Goal: Task Accomplishment & Management: Manage account settings

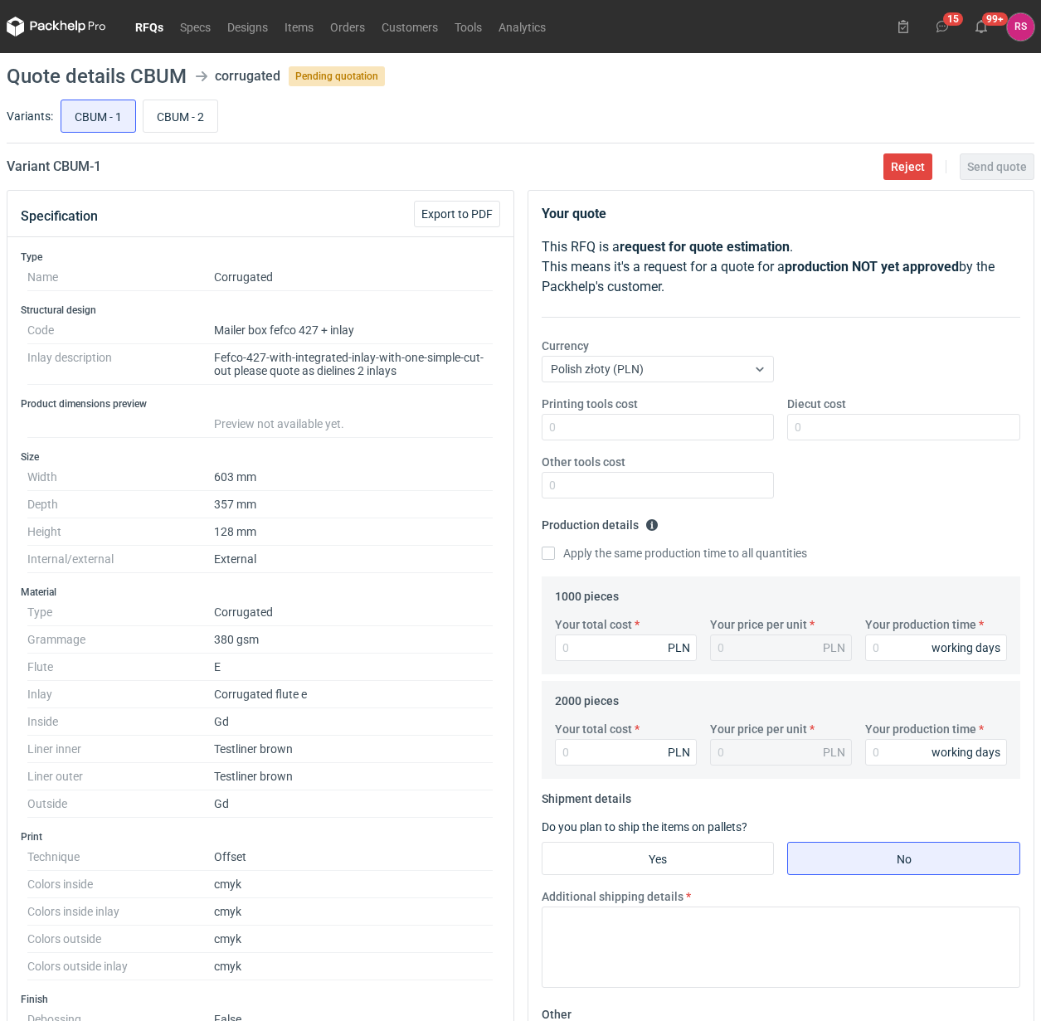
click at [154, 29] on link "RFQs" at bounding box center [149, 27] width 45 height 20
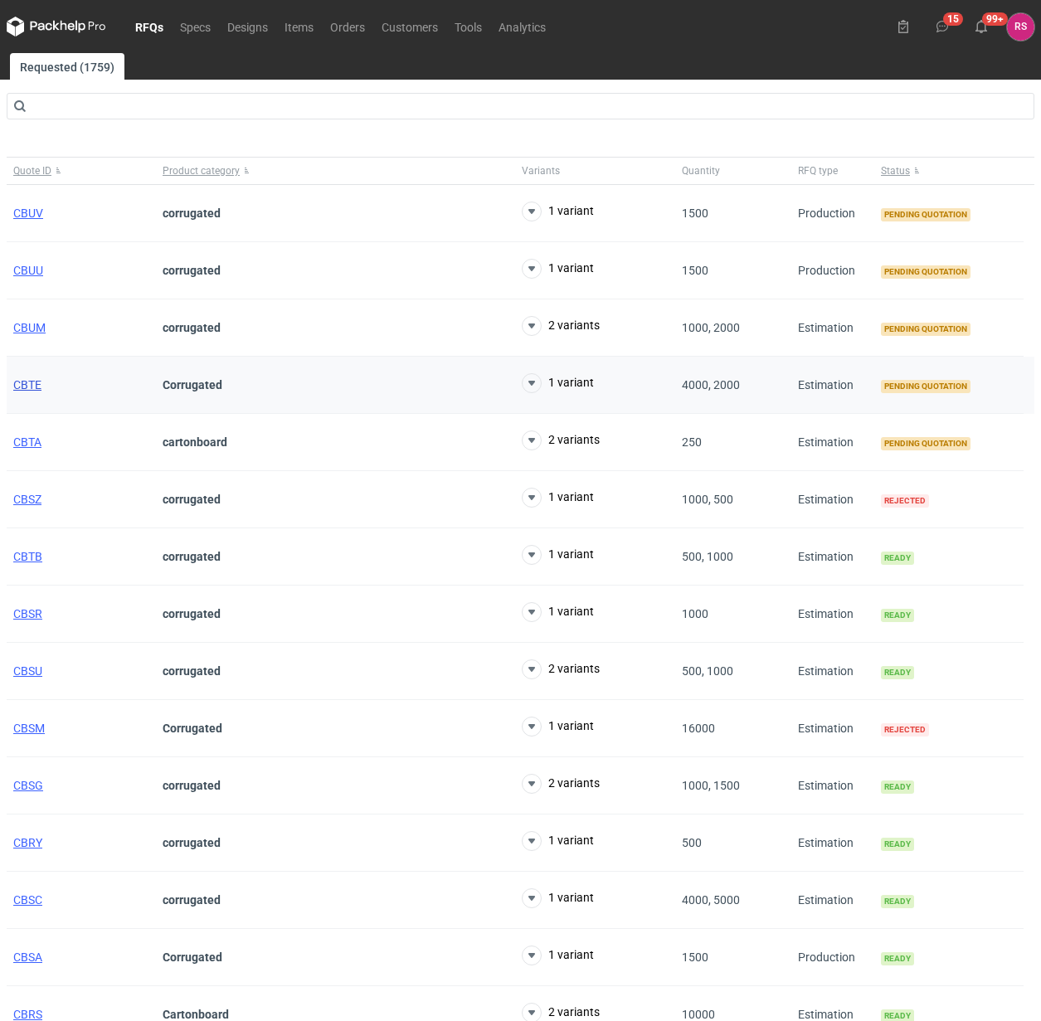
click at [33, 387] on span "CBTE" at bounding box center [27, 384] width 28 height 13
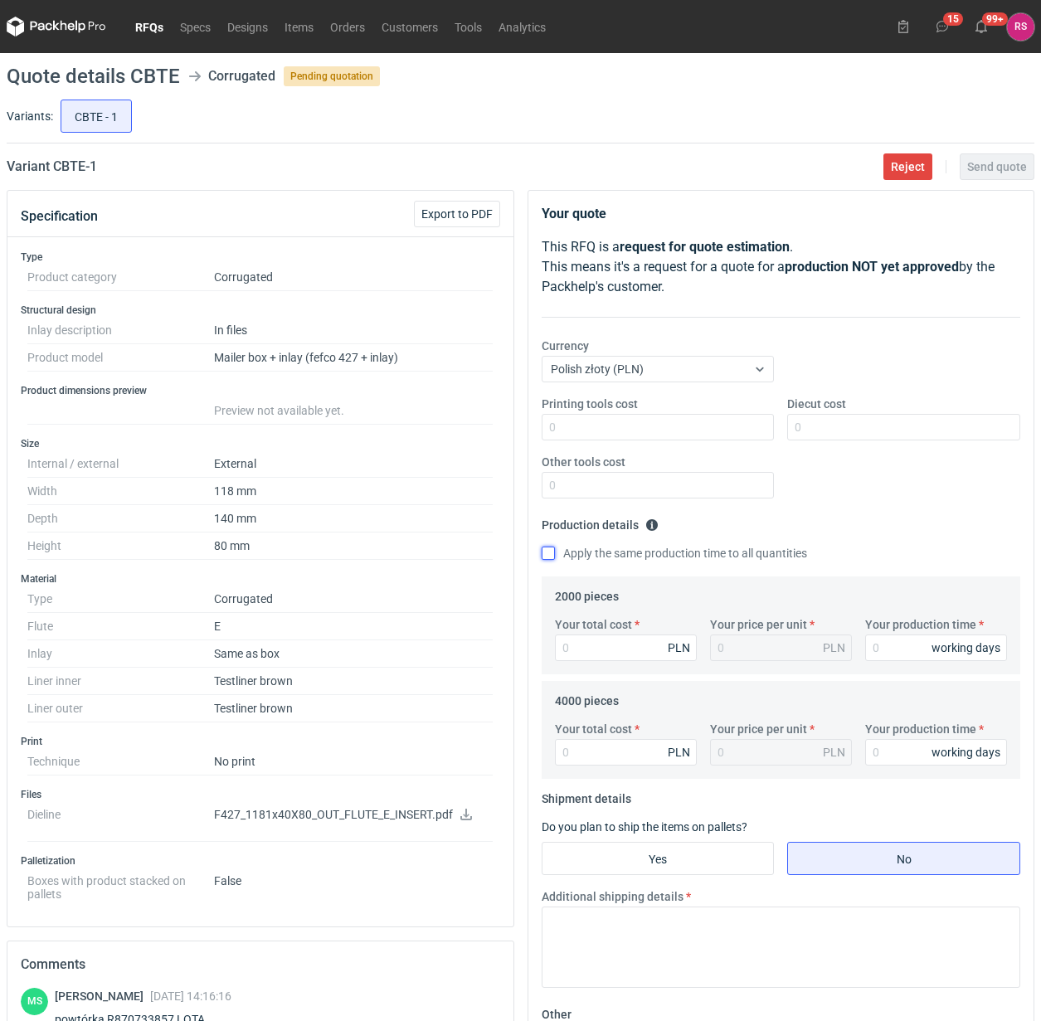
click at [548, 553] on input "Apply the same production time to all quantities" at bounding box center [548, 553] width 13 height 13
checkbox input "true"
click at [622, 648] on input "Your total cost" at bounding box center [626, 648] width 142 height 27
type input "1580"
type input "0.79"
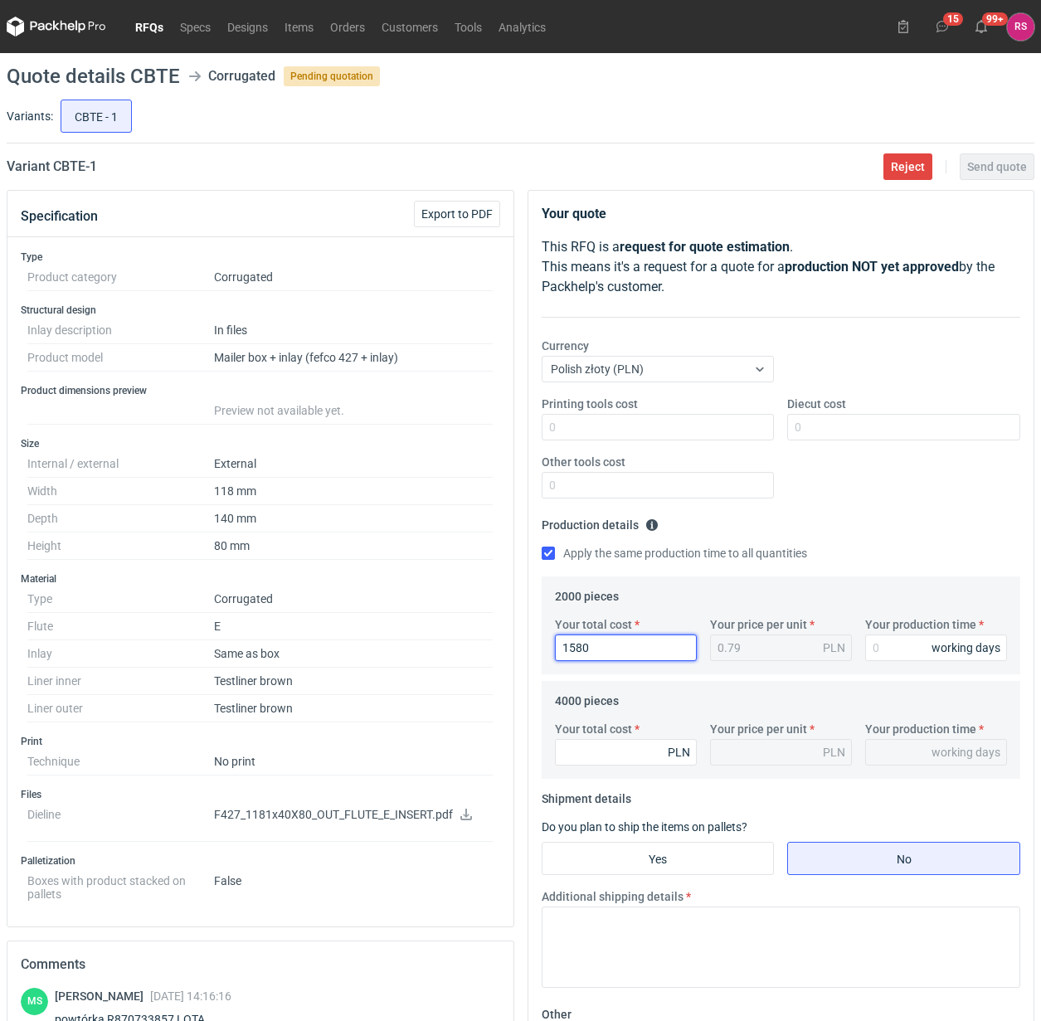
type input "1580"
type input "1"
type input "12"
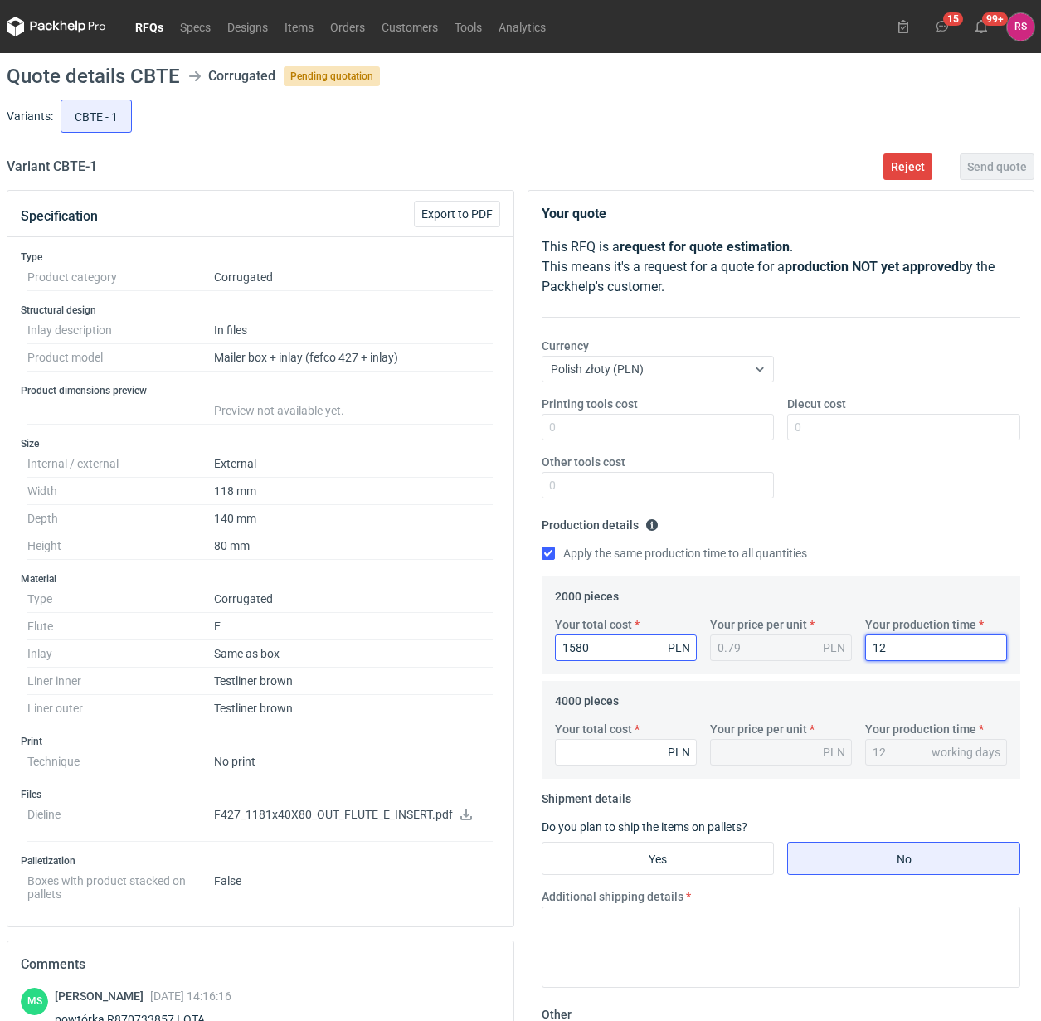
type input "12"
type input "296"
type input "0.07"
type input "2960"
type input "0.74"
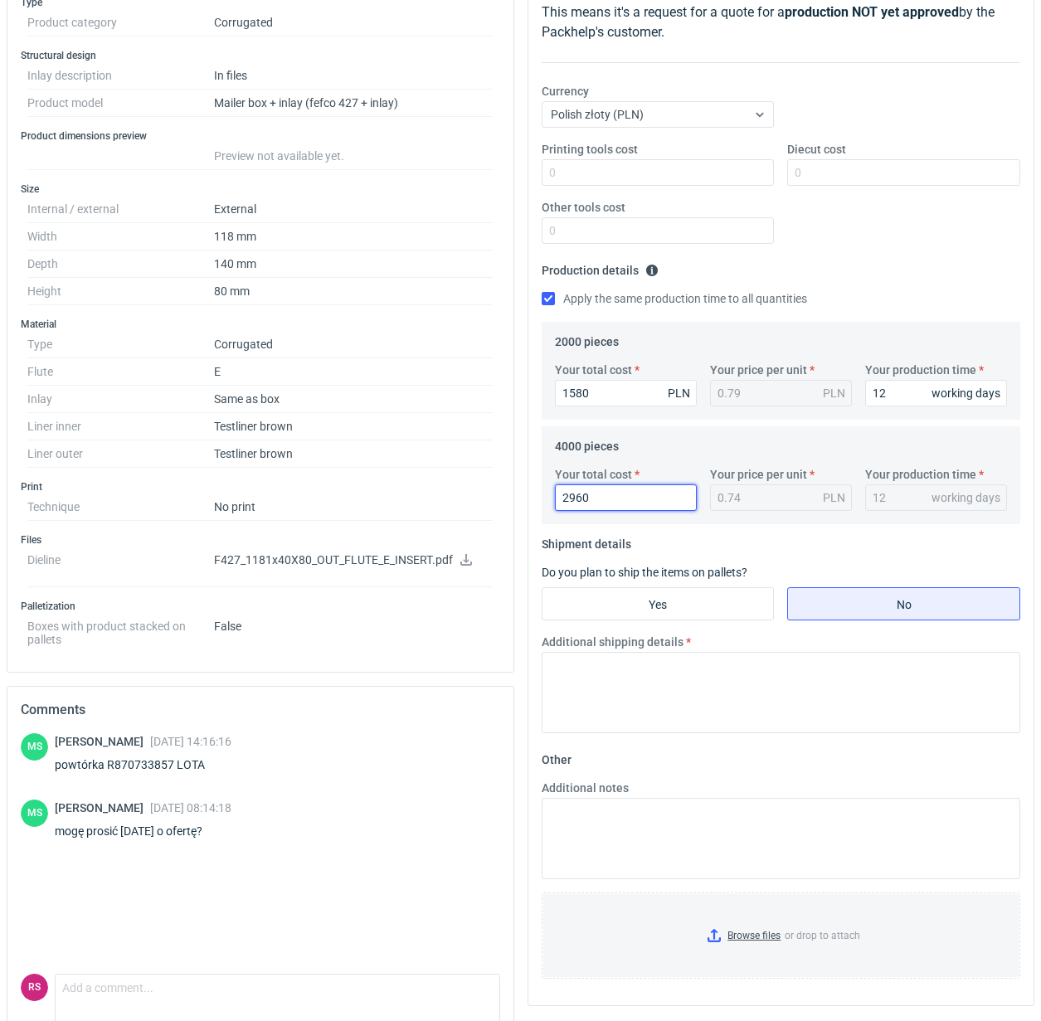
scroll to position [311, 0]
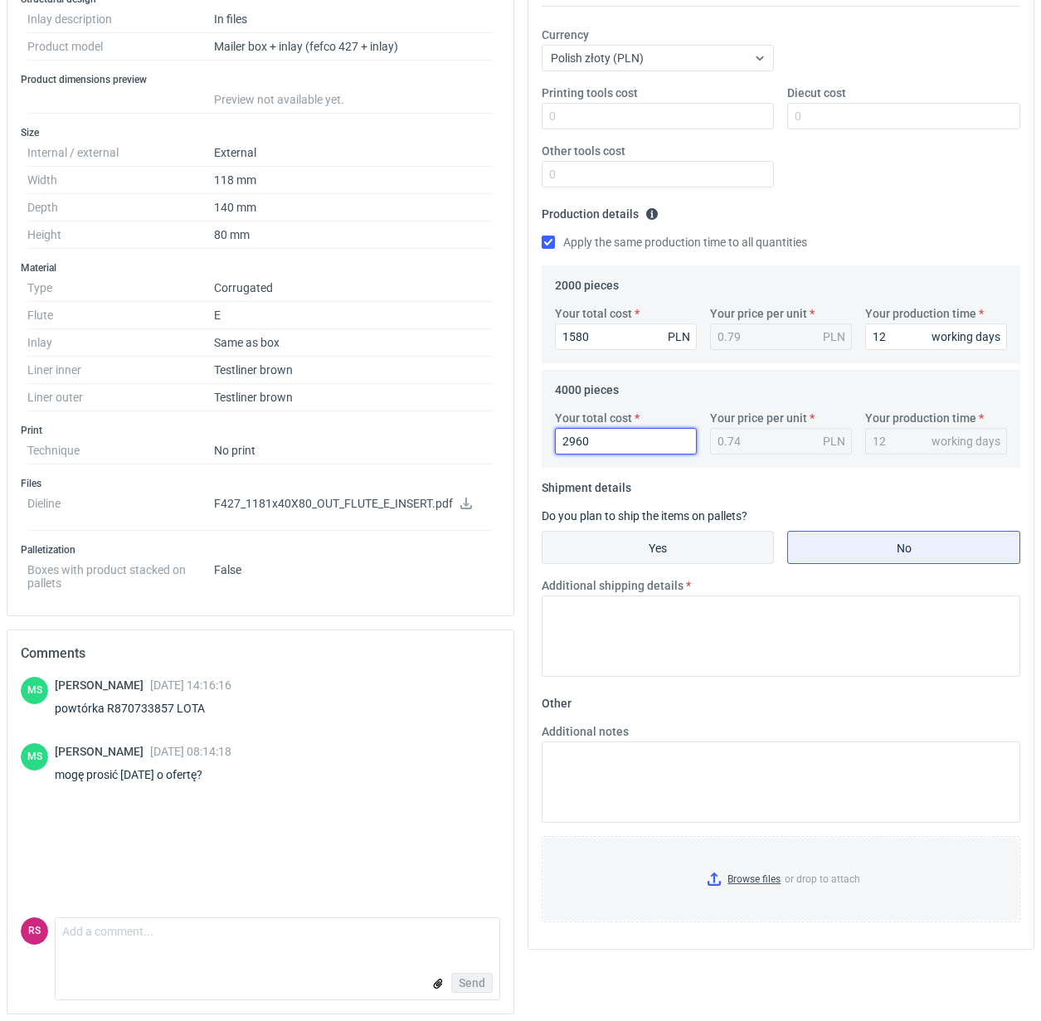
type input "2960"
click at [675, 548] on input "Yes" at bounding box center [659, 548] width 232 height 32
radio input "true"
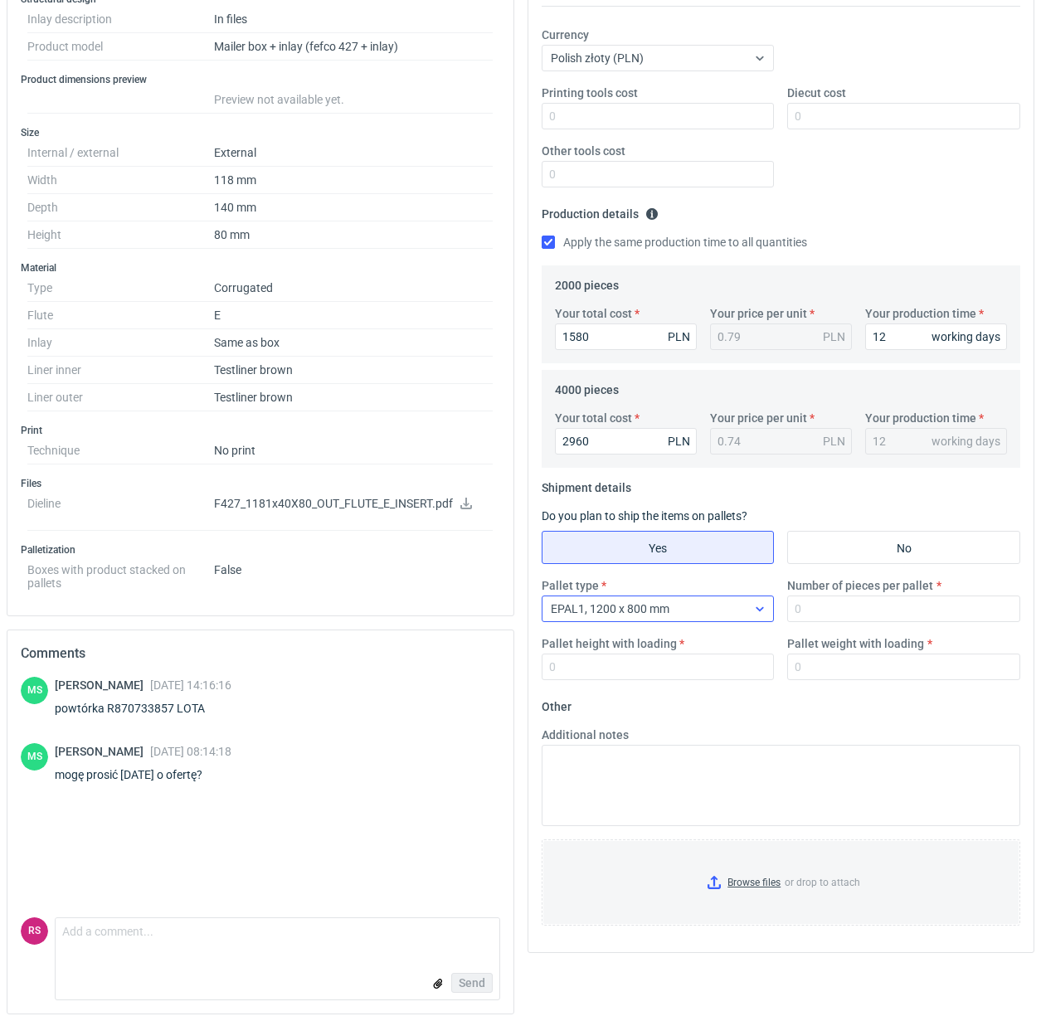
click at [753, 608] on icon at bounding box center [759, 608] width 13 height 13
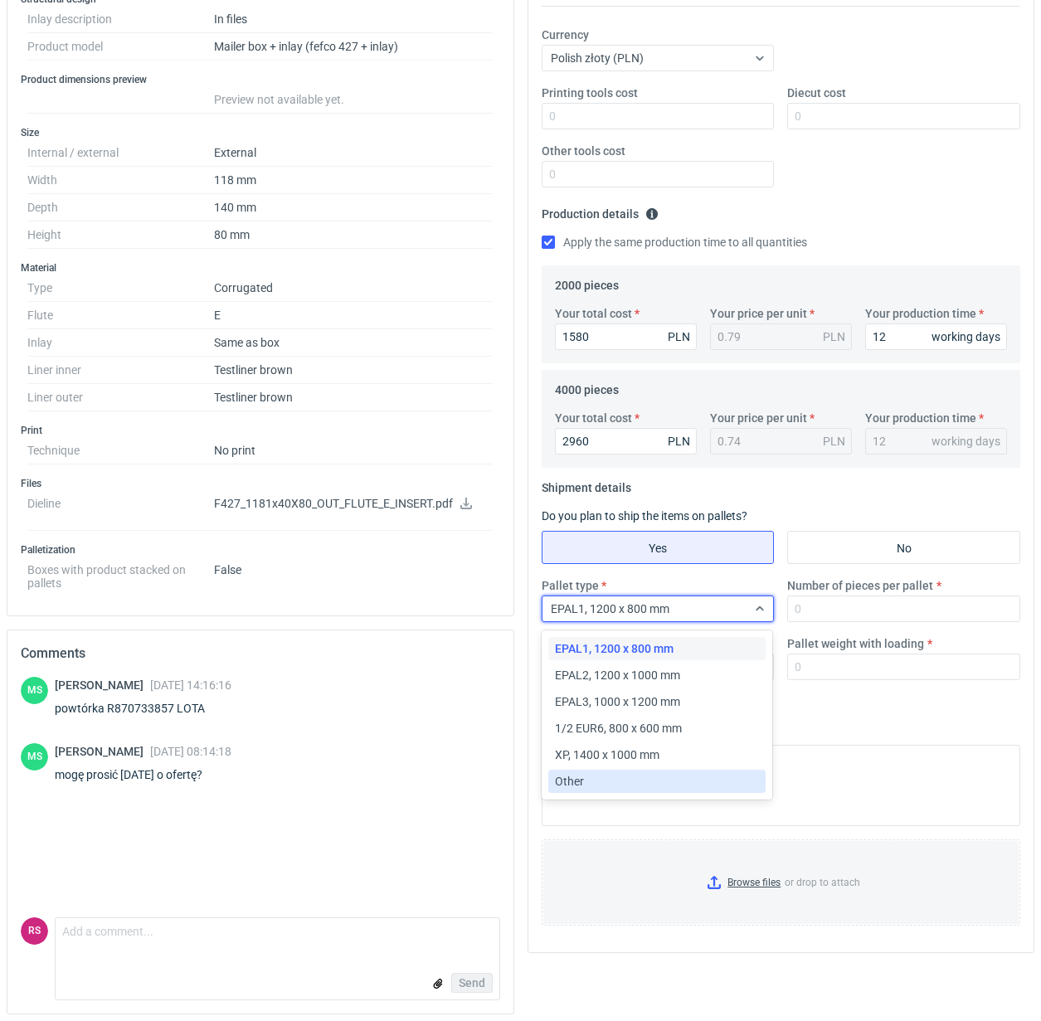
click at [598, 785] on div "Other" at bounding box center [657, 781] width 205 height 17
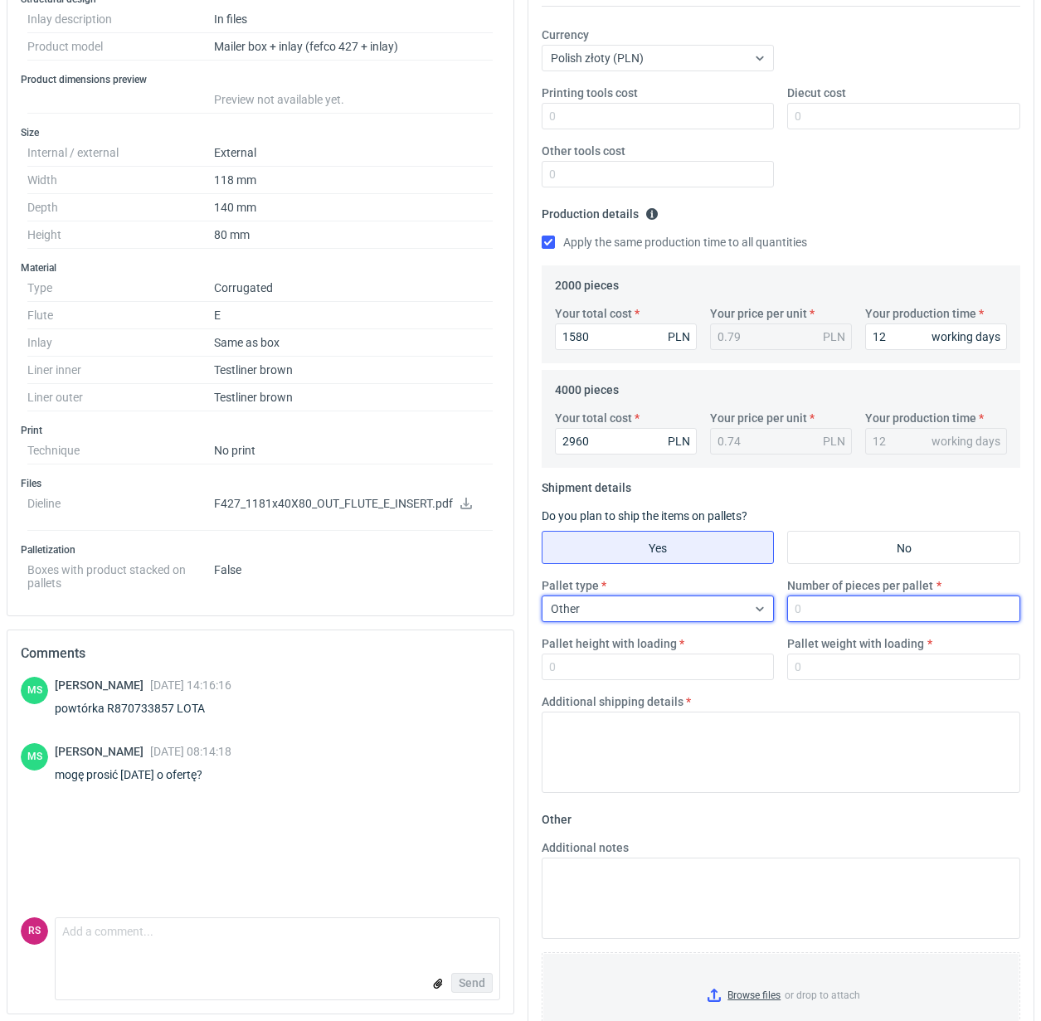
click at [860, 612] on input "Number of pieces per pallet" at bounding box center [903, 609] width 233 height 27
type input "2000"
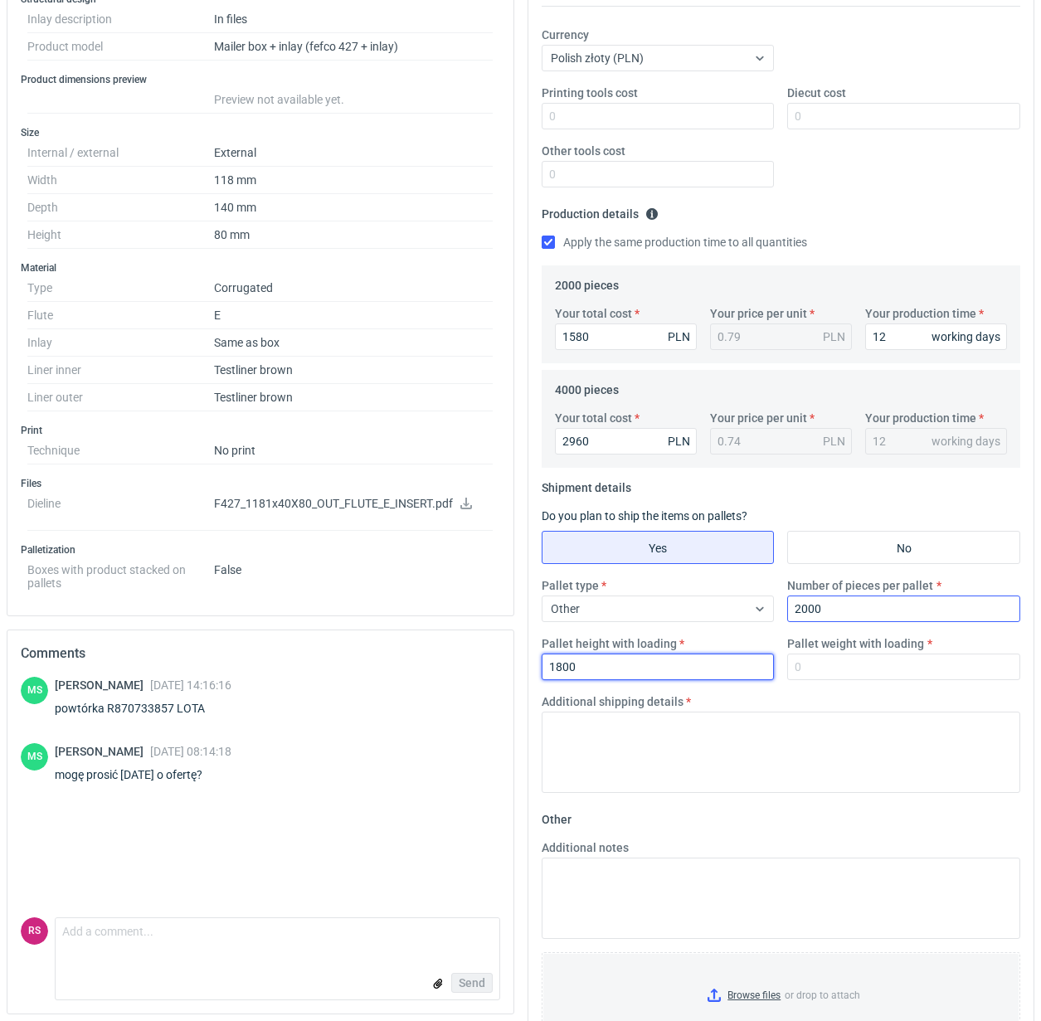
type input "1800"
type input "250"
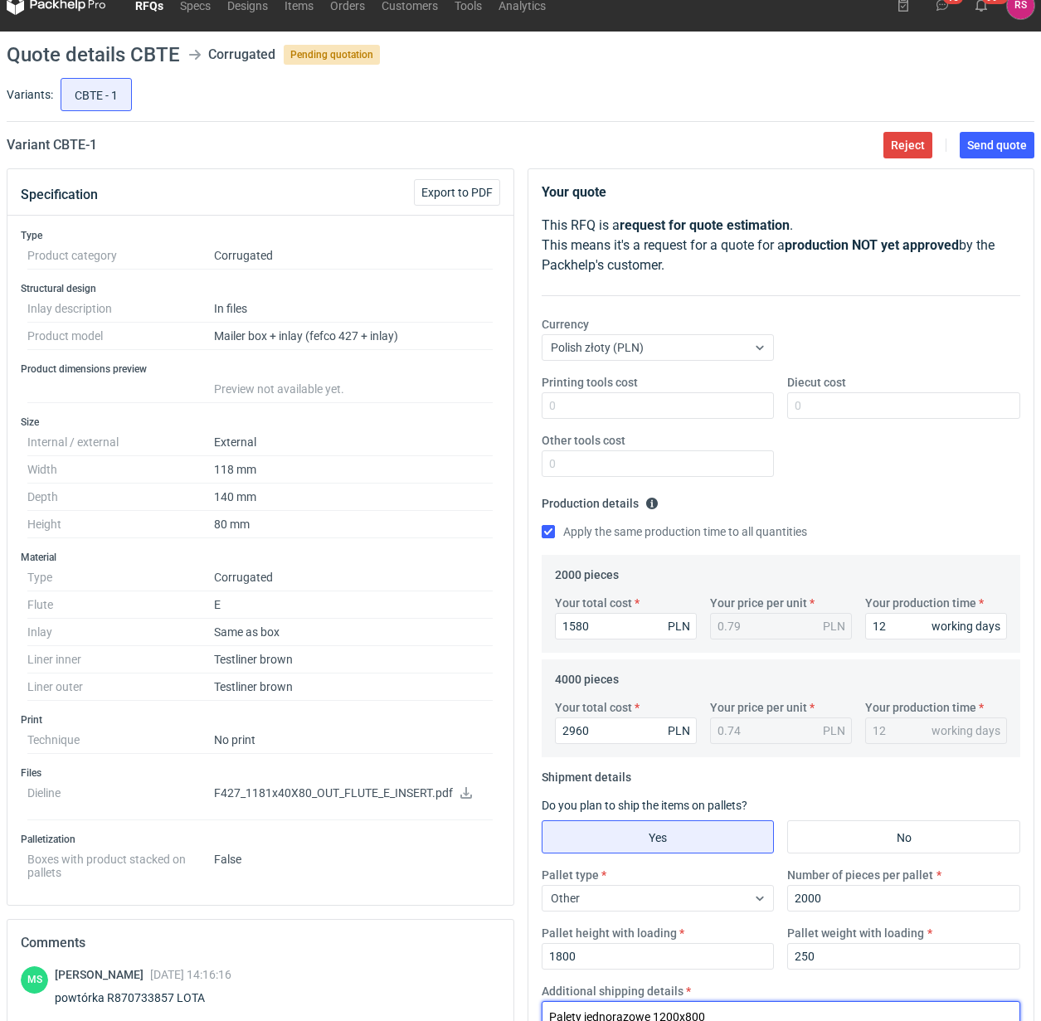
scroll to position [0, 0]
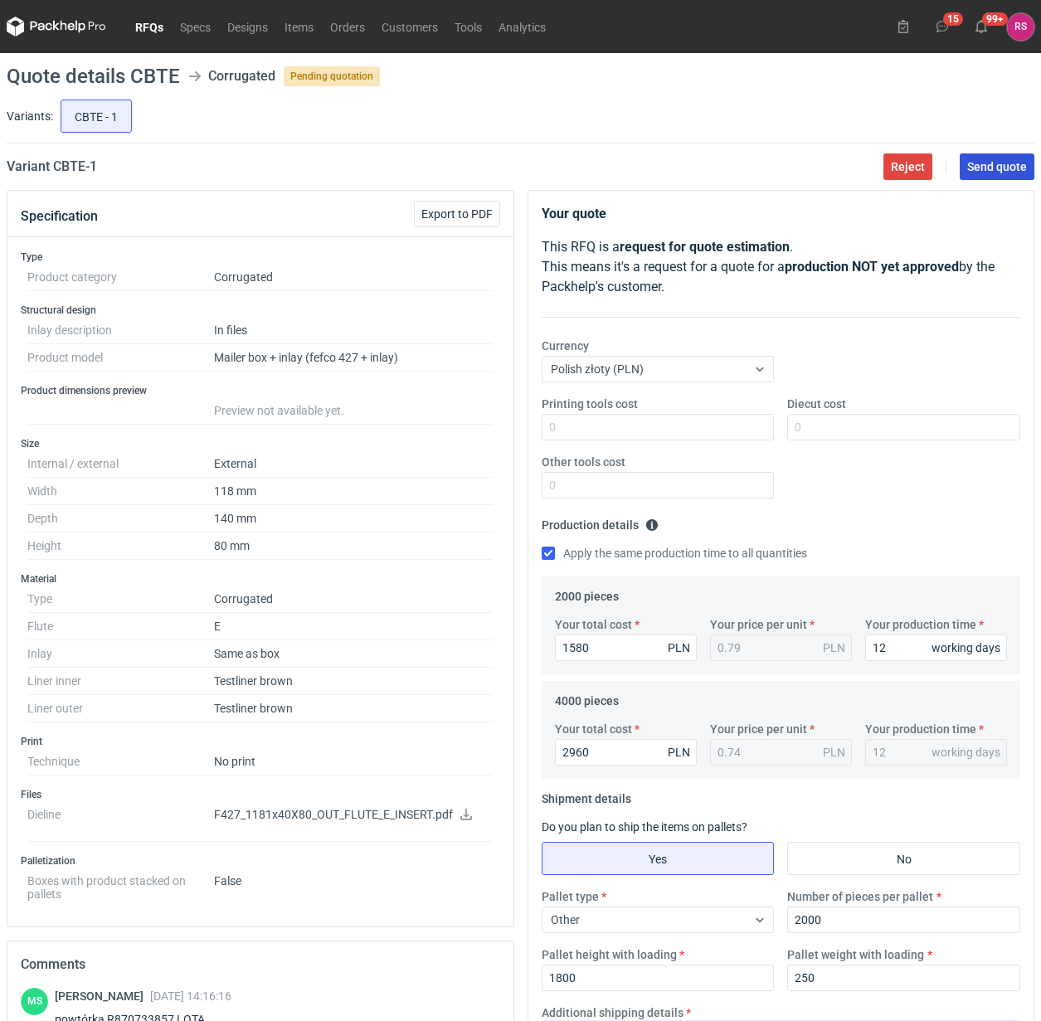
type textarea "Palety jednorazowe 1200x800"
click at [985, 163] on span "Send quote" at bounding box center [998, 167] width 60 height 12
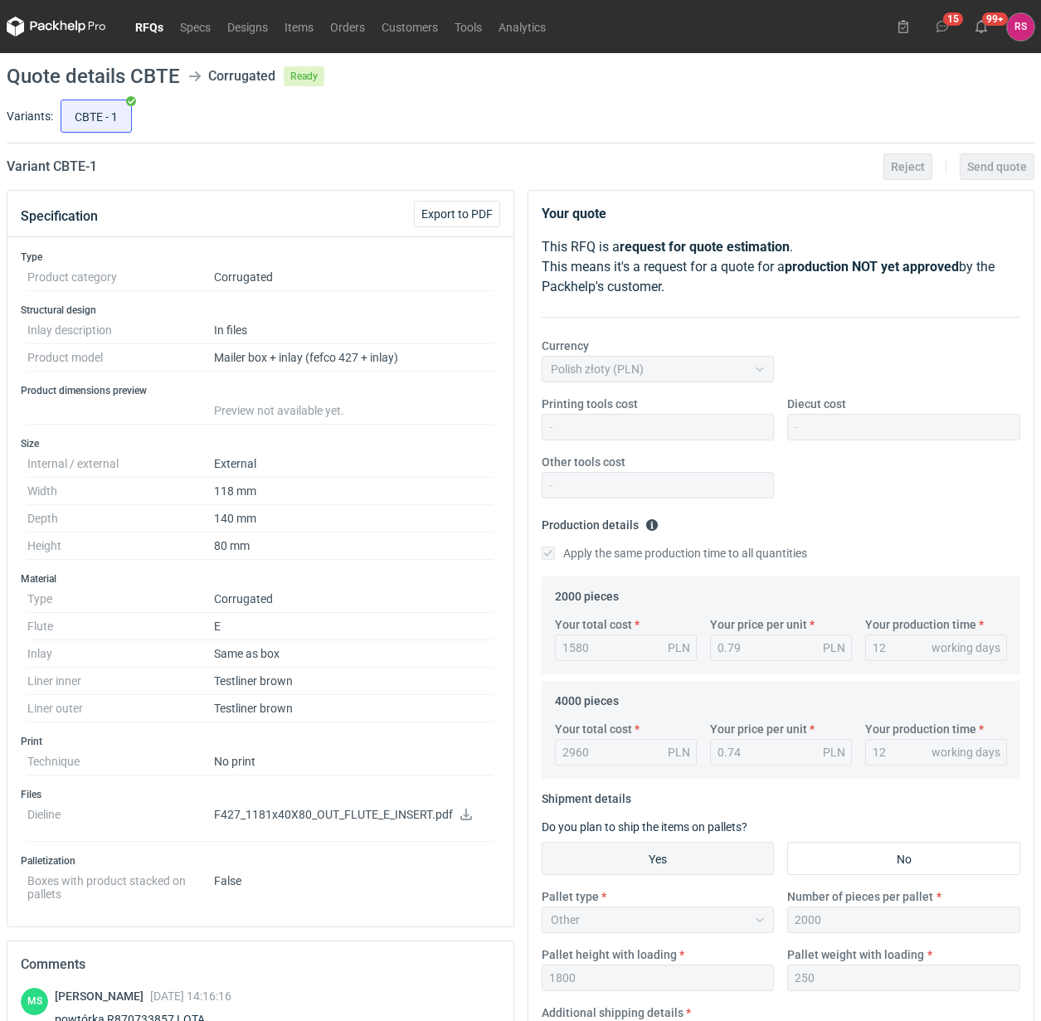
click at [152, 26] on link "RFQs" at bounding box center [149, 27] width 45 height 20
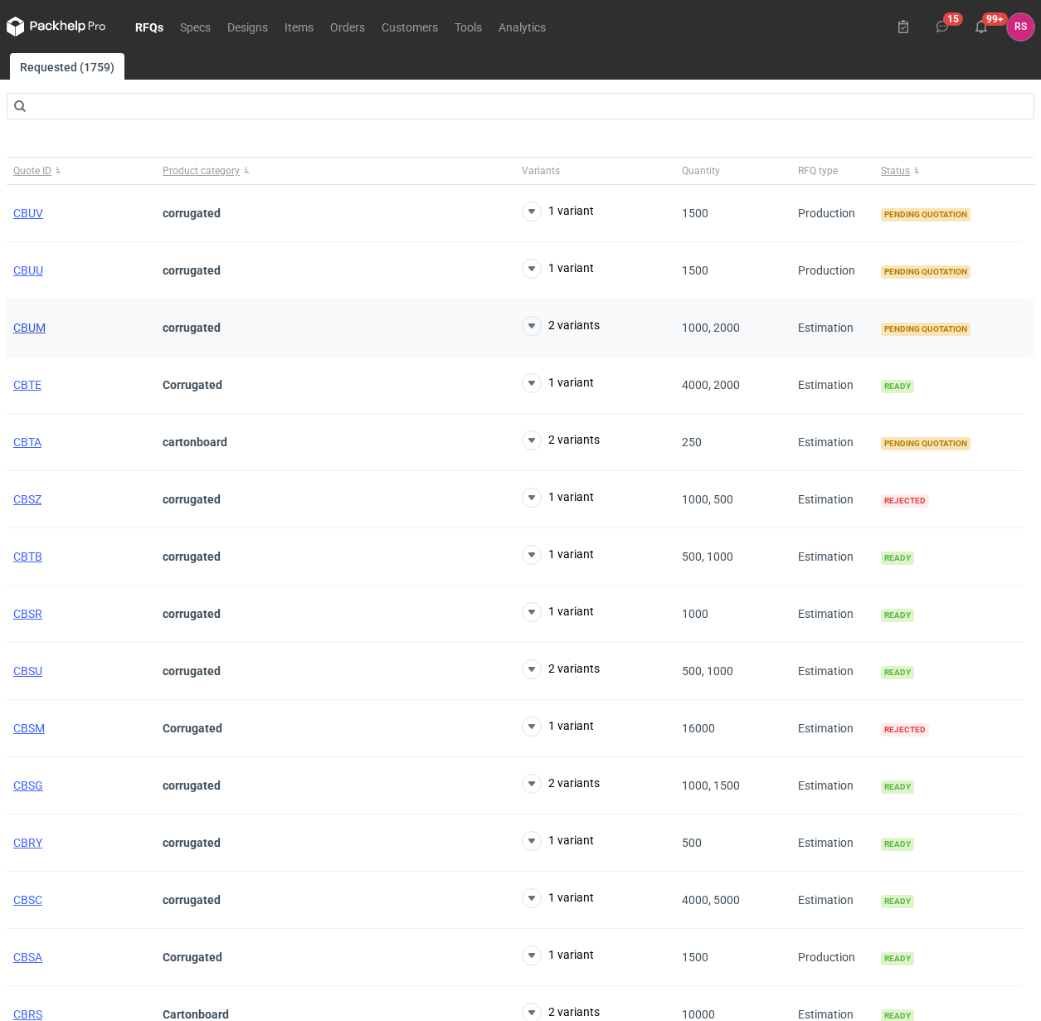
click at [34, 329] on span "CBUM" at bounding box center [29, 327] width 32 height 13
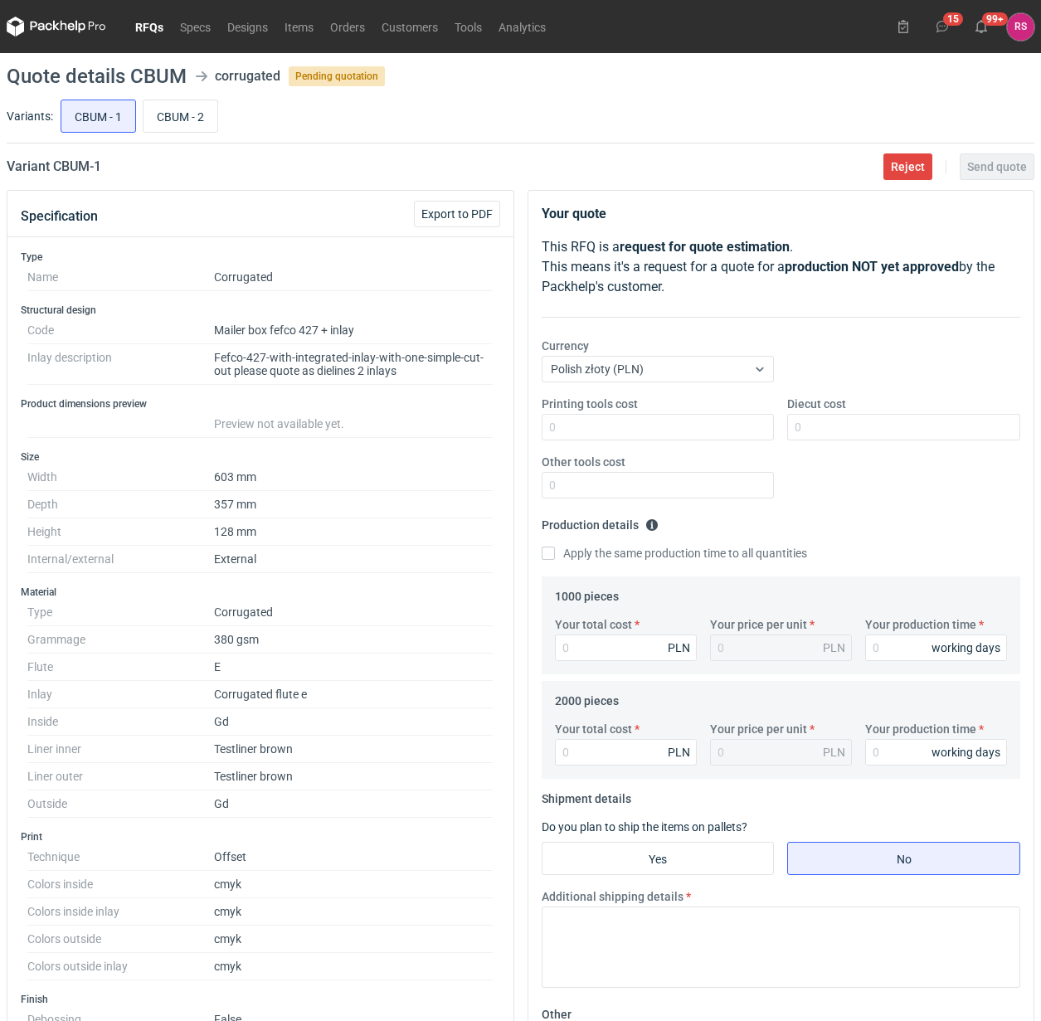
click at [174, 96] on div "CBUM - 1 CBUM - 2" at bounding box center [545, 116] width 977 height 40
click at [183, 117] on input "CBUM - 2" at bounding box center [181, 116] width 74 height 32
radio input "true"
click at [95, 115] on input "CBUM - 1" at bounding box center [98, 116] width 74 height 32
radio input "true"
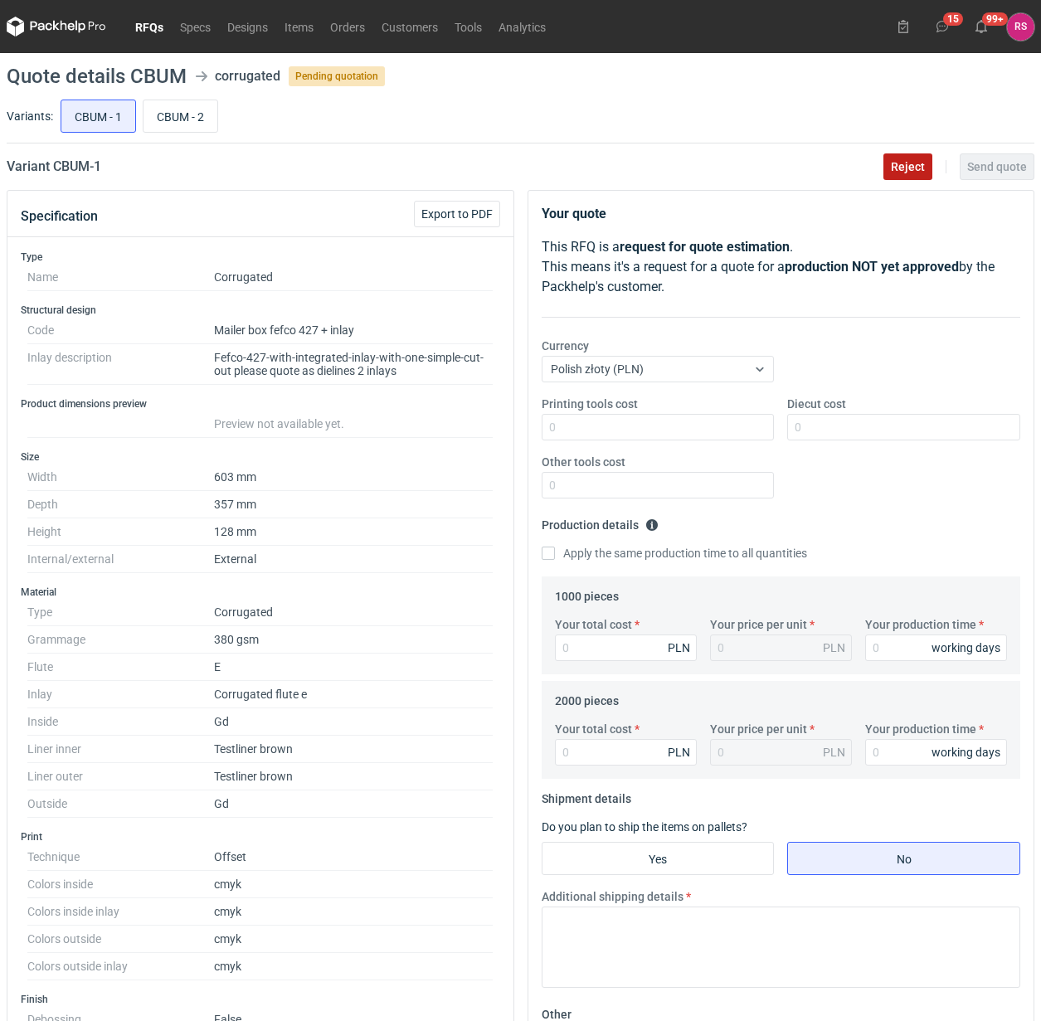
click at [911, 171] on span "Reject" at bounding box center [908, 167] width 34 height 12
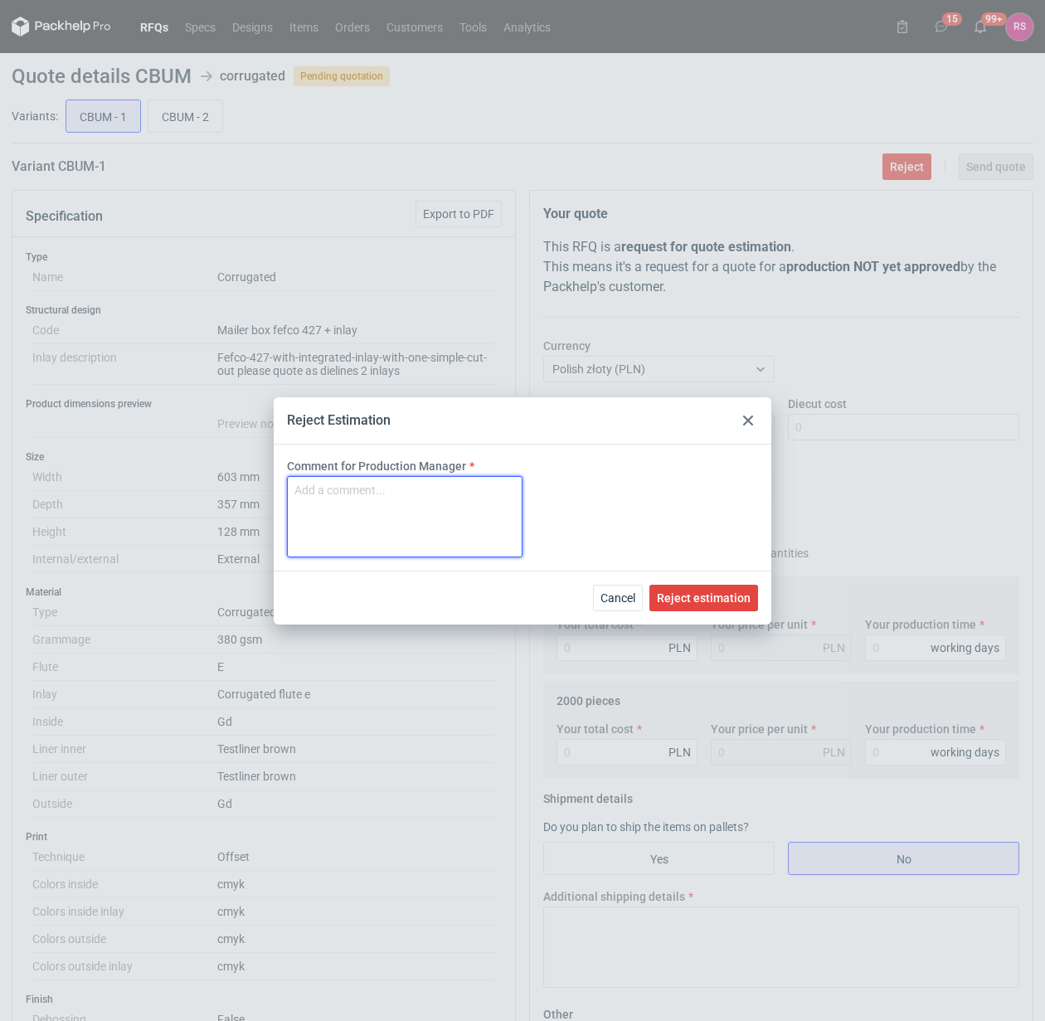
click at [412, 492] on textarea "Comment for Production Manager" at bounding box center [405, 516] width 236 height 81
type textarea "za duże"
click at [719, 596] on span "Reject estimation" at bounding box center [704, 598] width 94 height 12
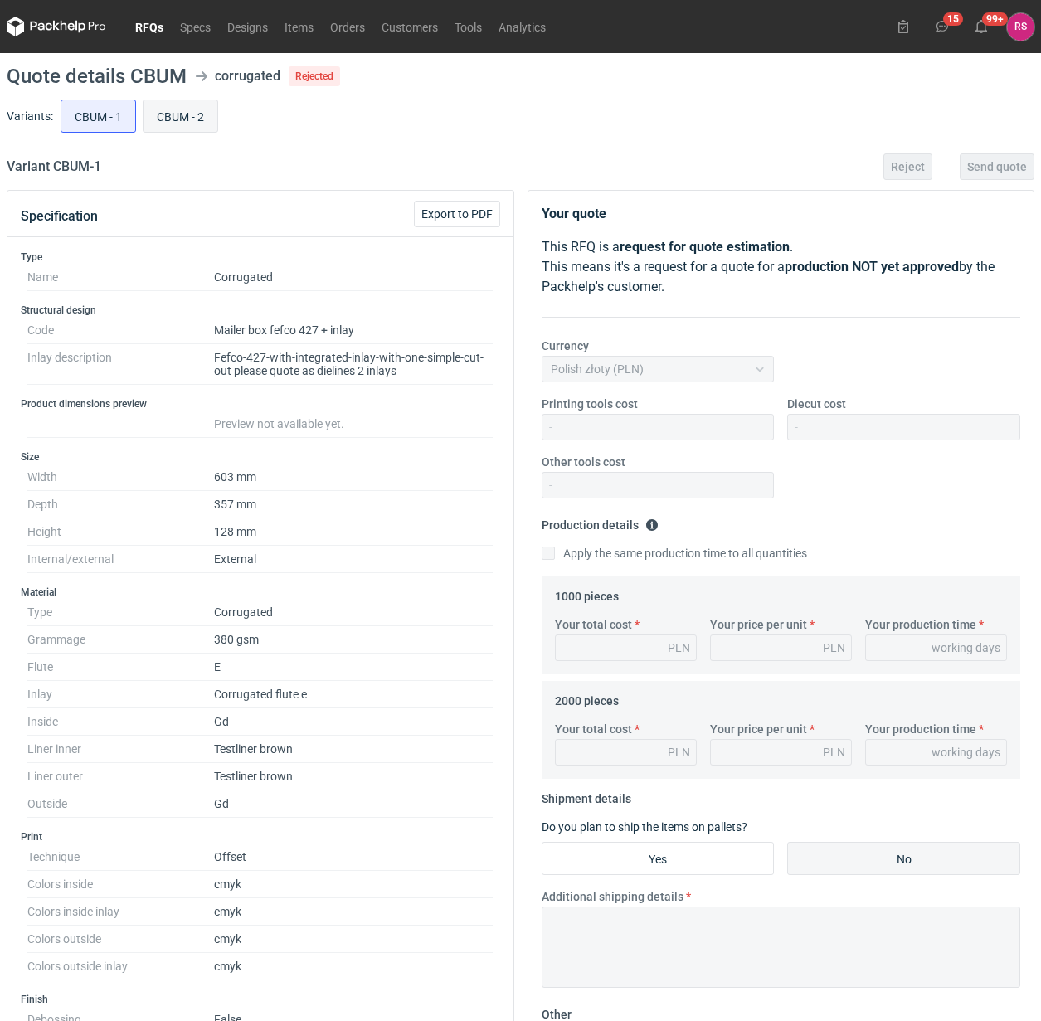
click at [189, 118] on input "CBUM - 2" at bounding box center [181, 116] width 74 height 32
radio input "true"
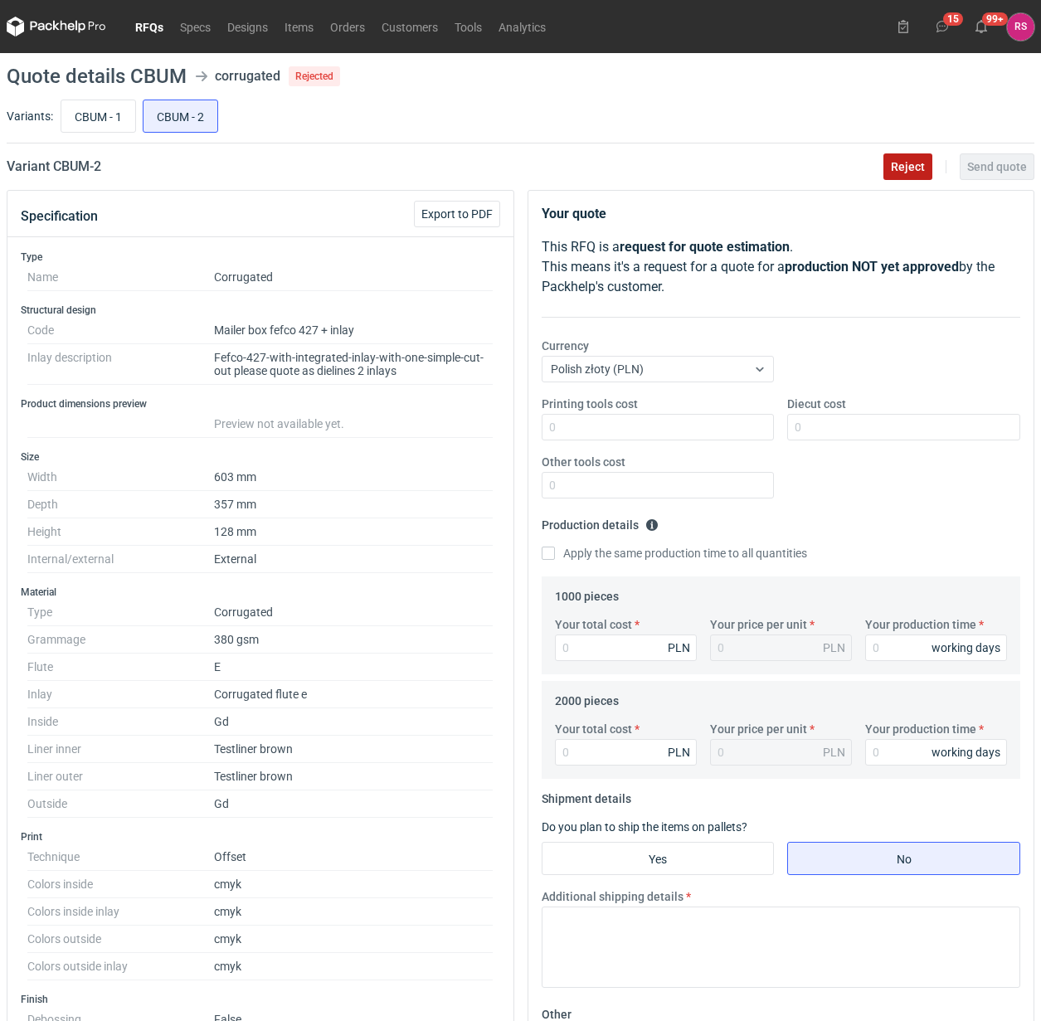
click at [913, 163] on span "Reject" at bounding box center [908, 167] width 34 height 12
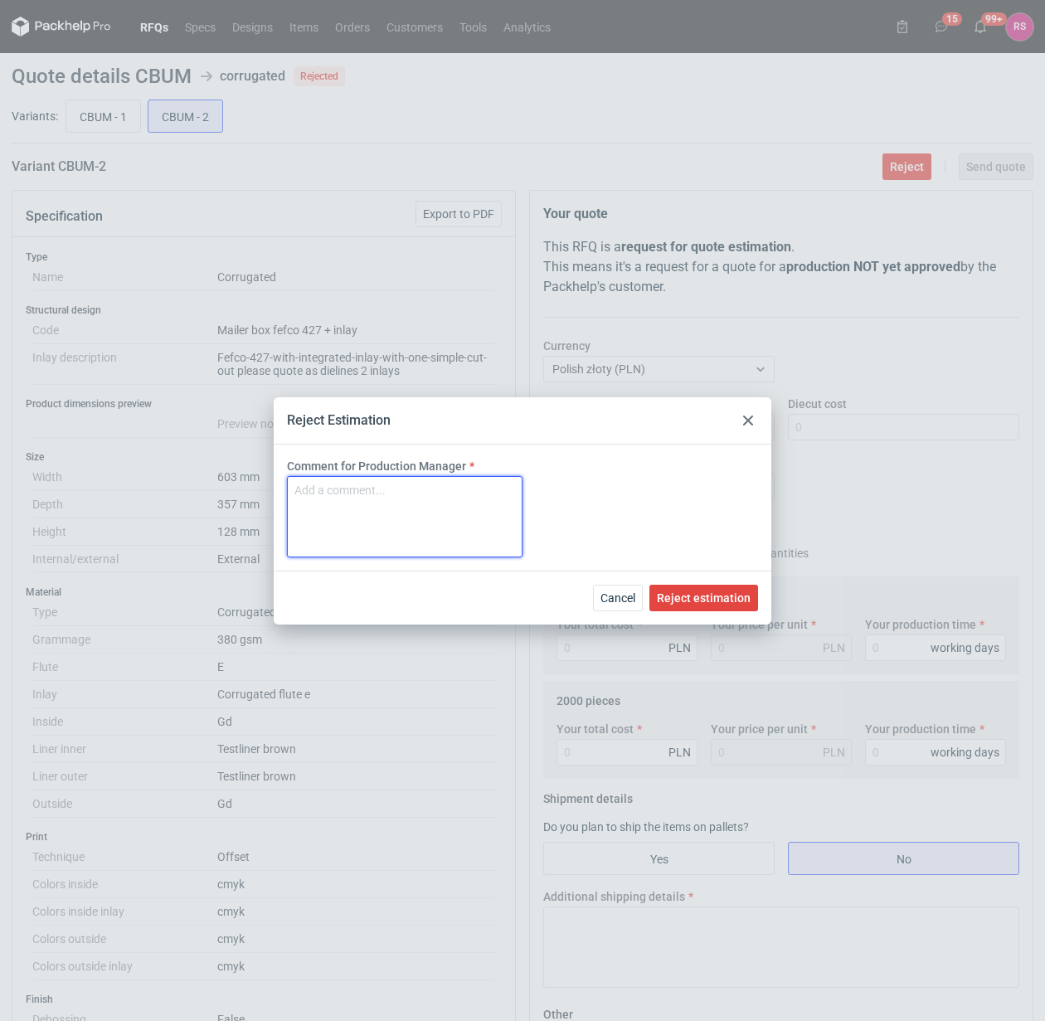
click at [413, 495] on textarea "Comment for Production Manager" at bounding box center [405, 516] width 236 height 81
type textarea "za duże"
click at [706, 593] on span "Reject estimation" at bounding box center [704, 598] width 94 height 12
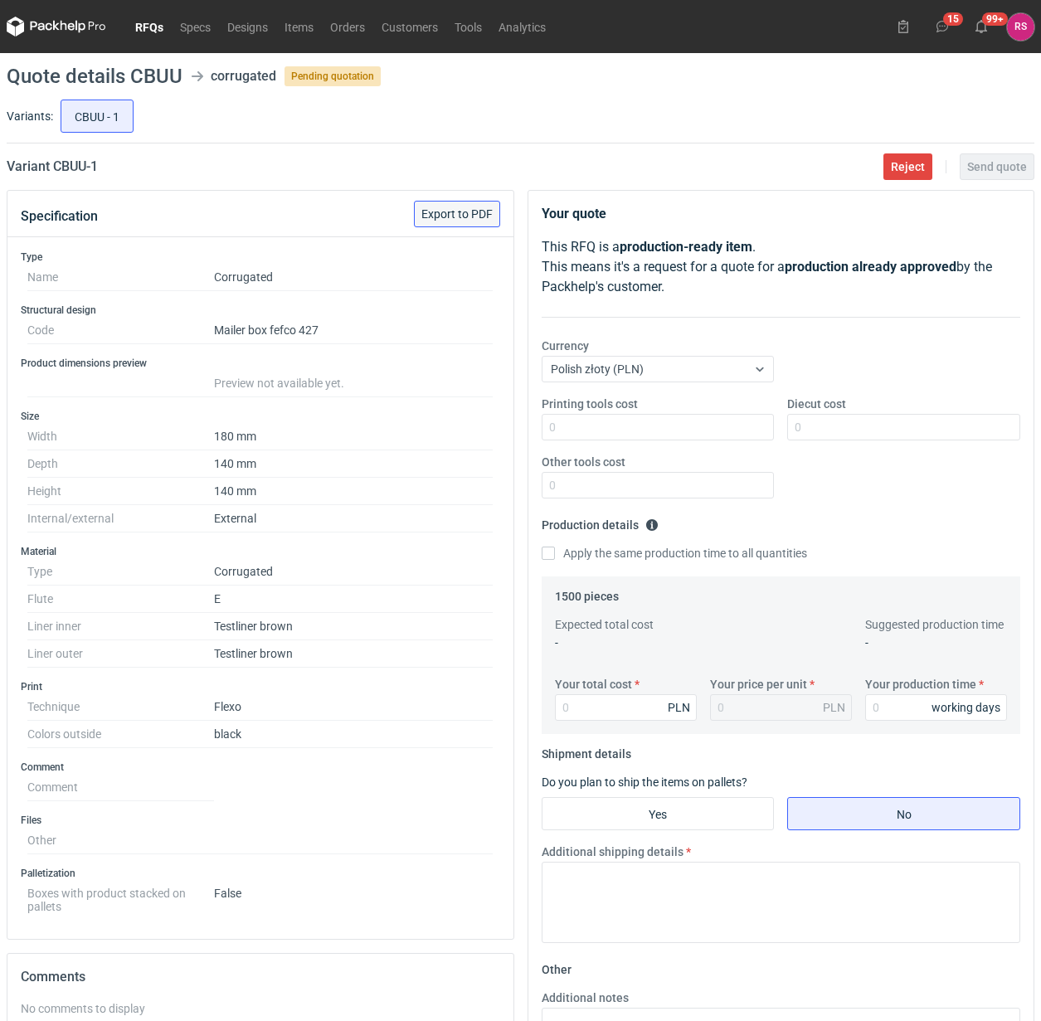
click at [466, 209] on span "Export to PDF" at bounding box center [457, 214] width 71 height 12
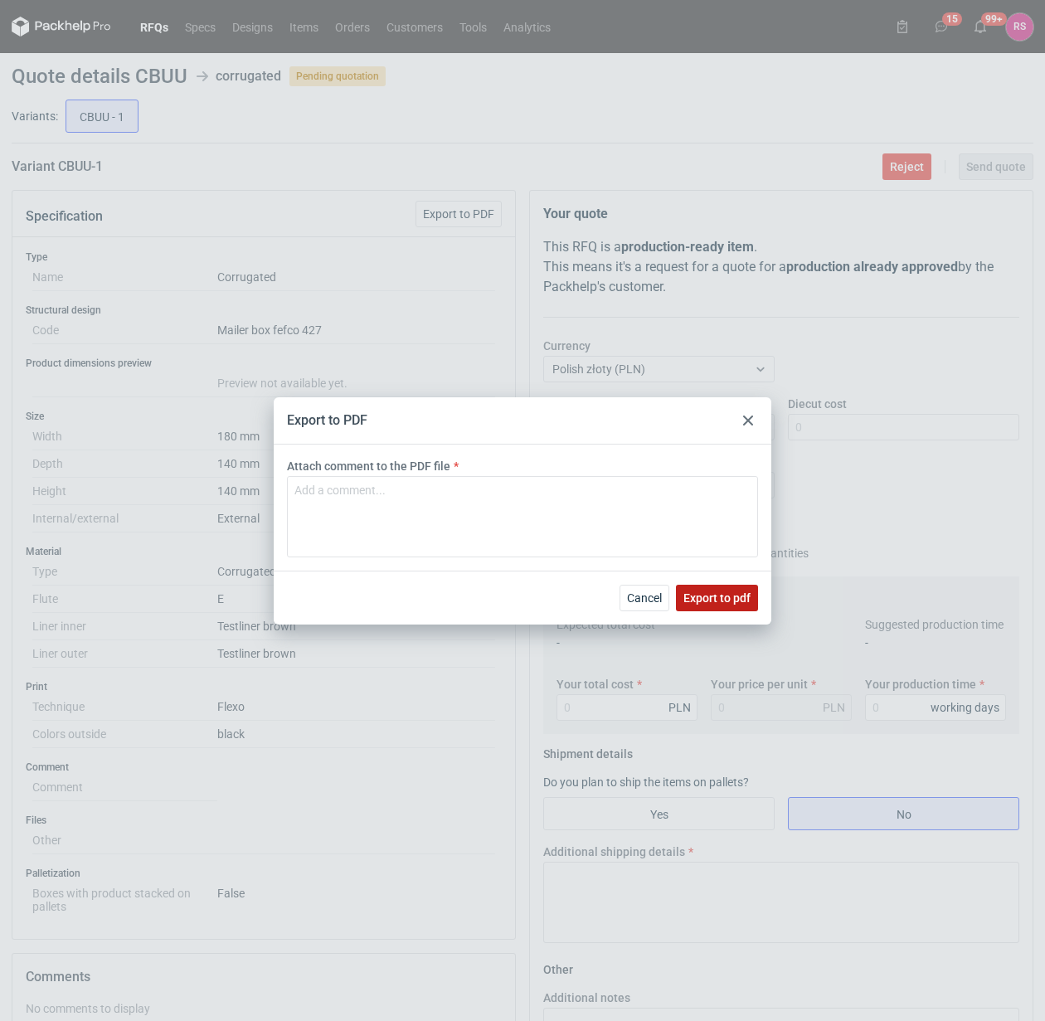
click at [712, 598] on span "Export to pdf" at bounding box center [717, 598] width 67 height 12
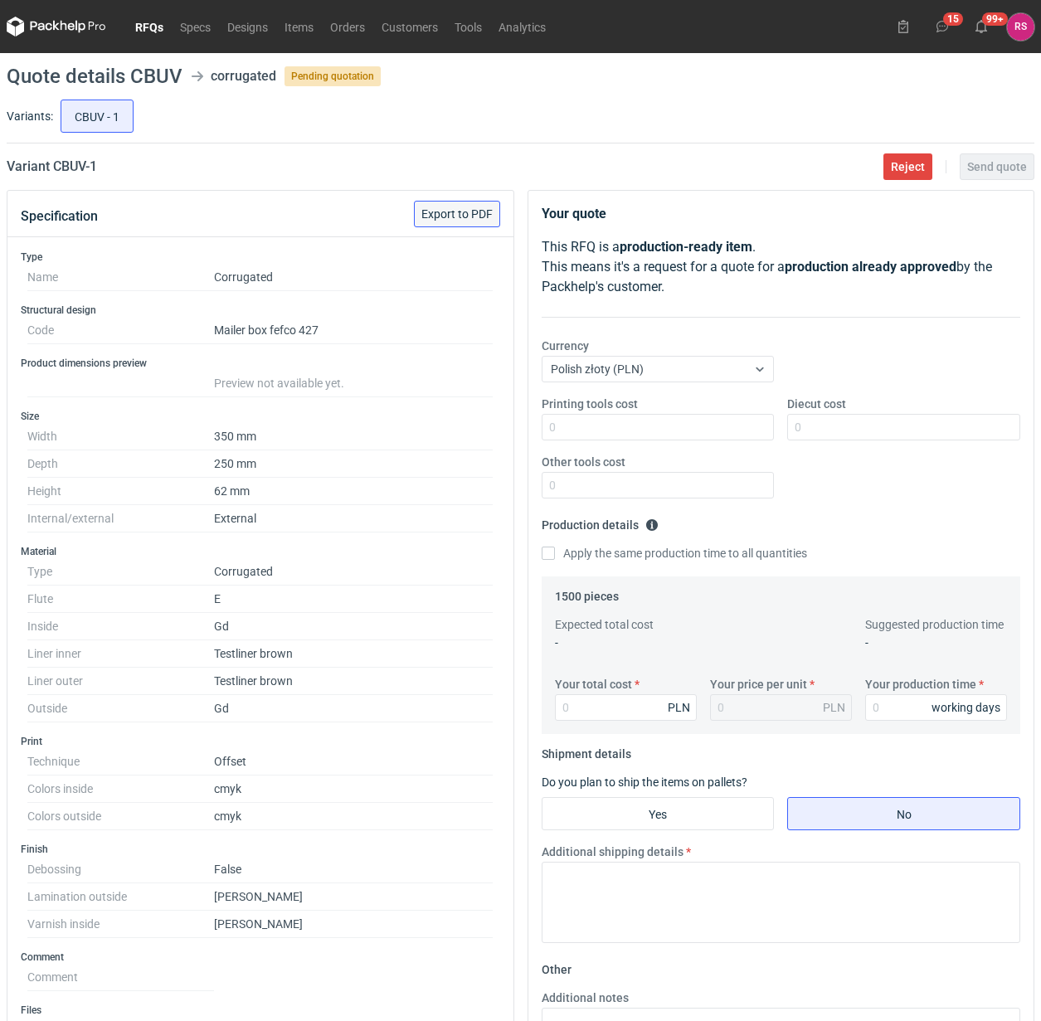
click at [457, 210] on span "Export to PDF" at bounding box center [457, 214] width 71 height 12
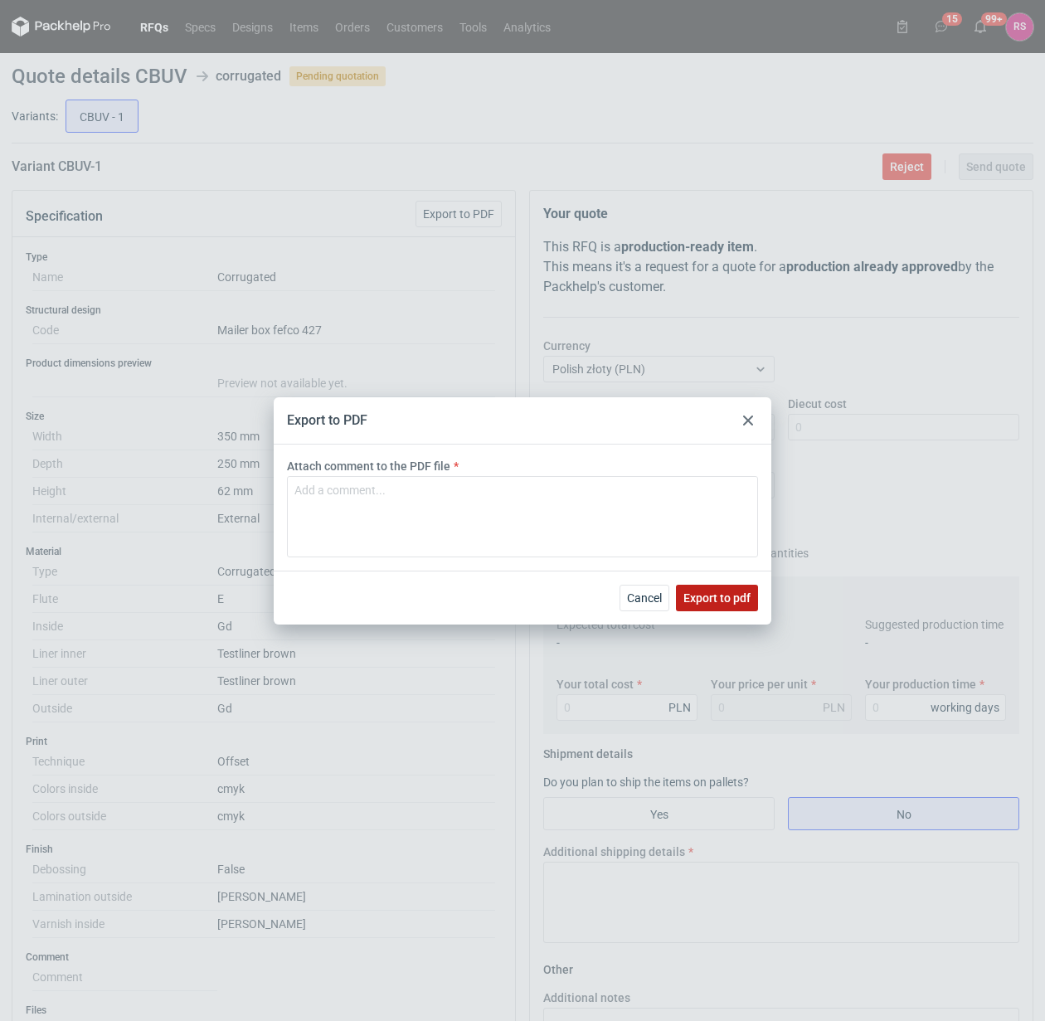
click at [714, 593] on span "Export to pdf" at bounding box center [717, 598] width 67 height 12
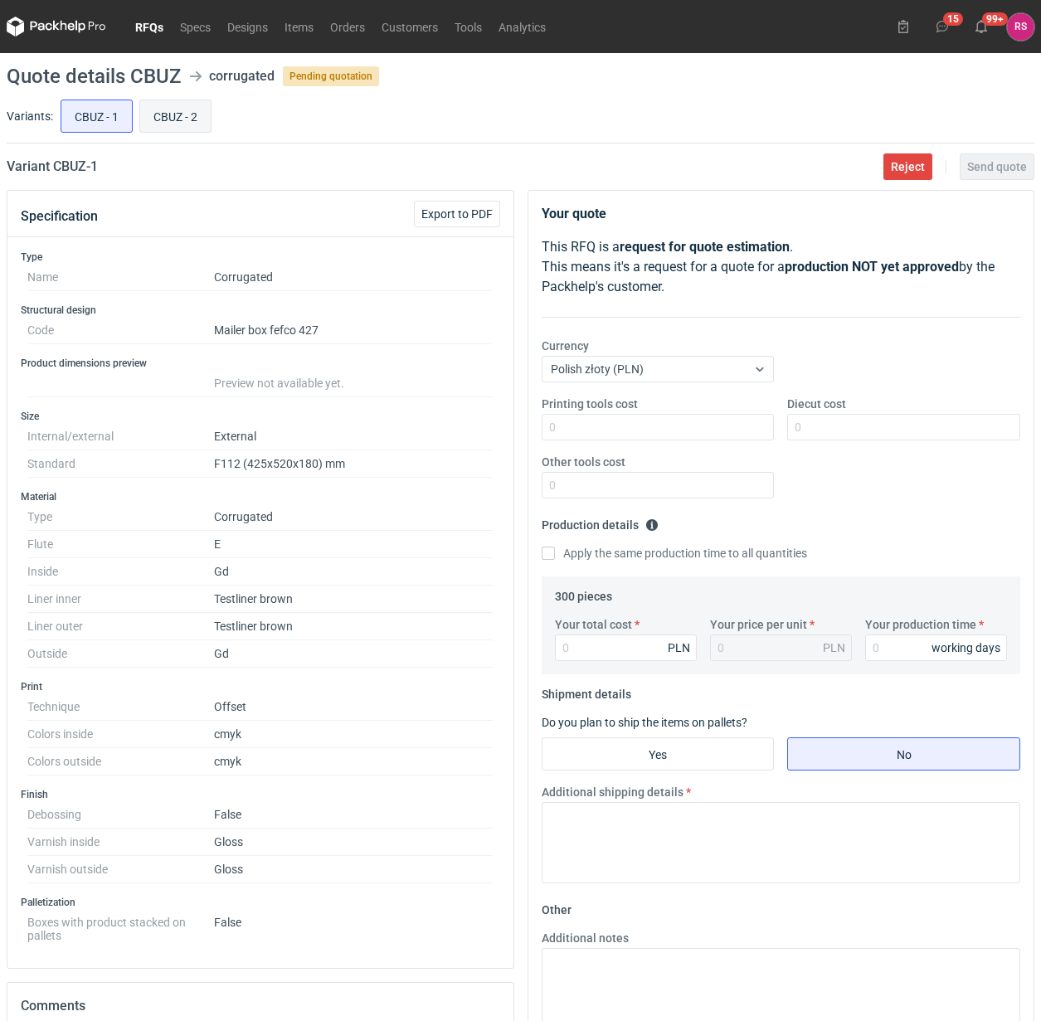
click at [188, 118] on input "CBUZ - 2" at bounding box center [175, 116] width 71 height 32
radio input "true"
click at [98, 117] on input "CBUZ - 1" at bounding box center [96, 116] width 71 height 32
radio input "true"
click at [193, 121] on input "CBUZ - 2" at bounding box center [175, 116] width 71 height 32
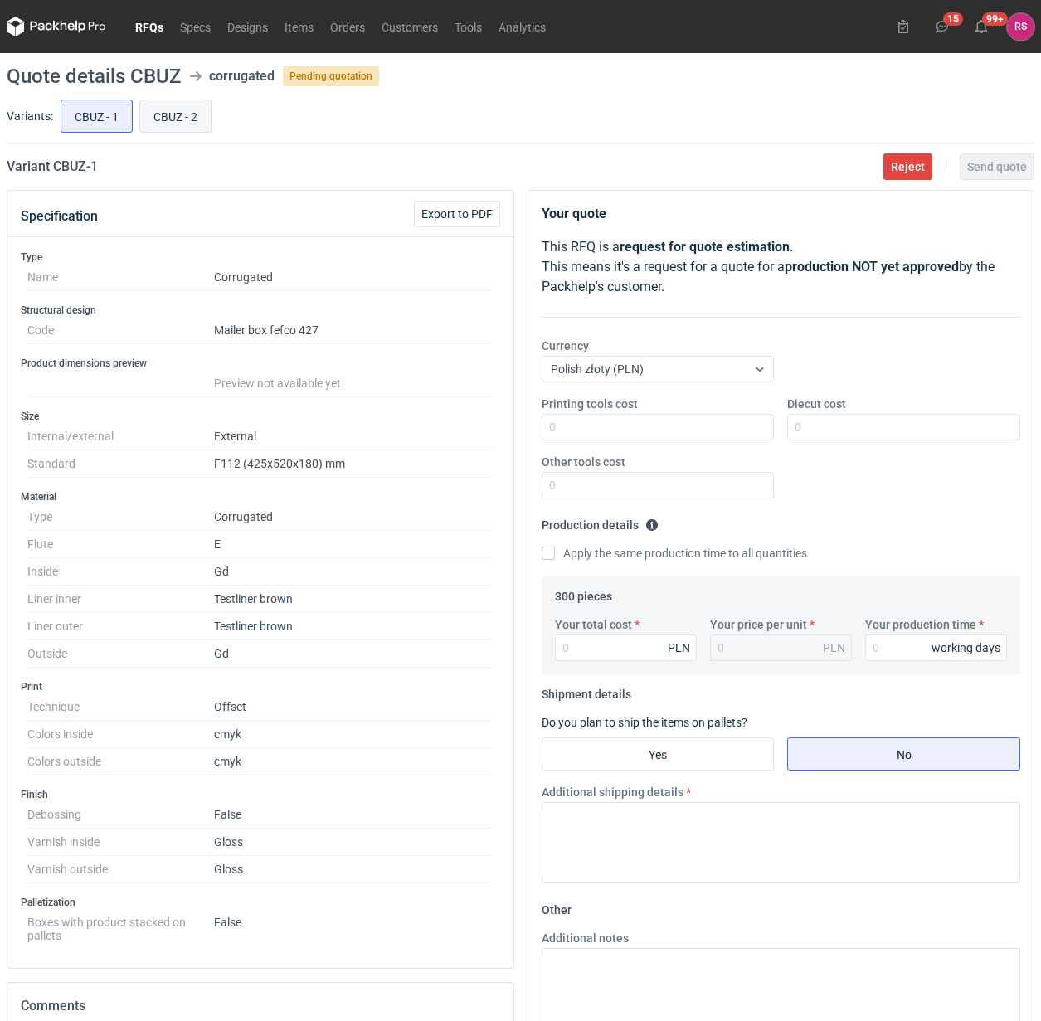
radio input "true"
click at [108, 119] on input "CBUZ - 1" at bounding box center [96, 116] width 71 height 32
radio input "true"
click at [177, 118] on input "CBUZ - 2" at bounding box center [175, 116] width 71 height 32
radio input "true"
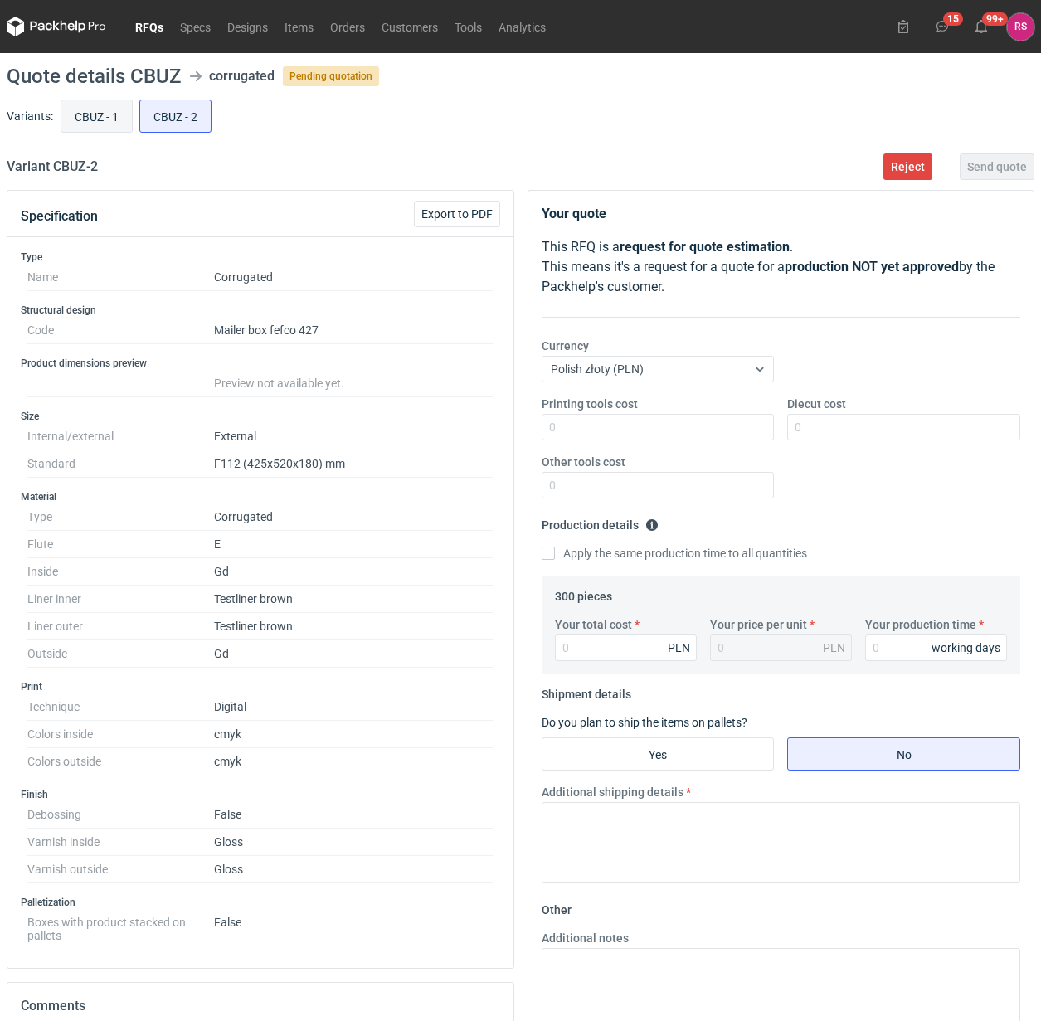
click at [112, 117] on input "CBUZ - 1" at bounding box center [96, 116] width 71 height 32
radio input "true"
click at [196, 122] on input "CBUZ - 2" at bounding box center [175, 116] width 71 height 32
radio input "true"
click at [95, 116] on input "CBUZ - 1" at bounding box center [96, 116] width 71 height 32
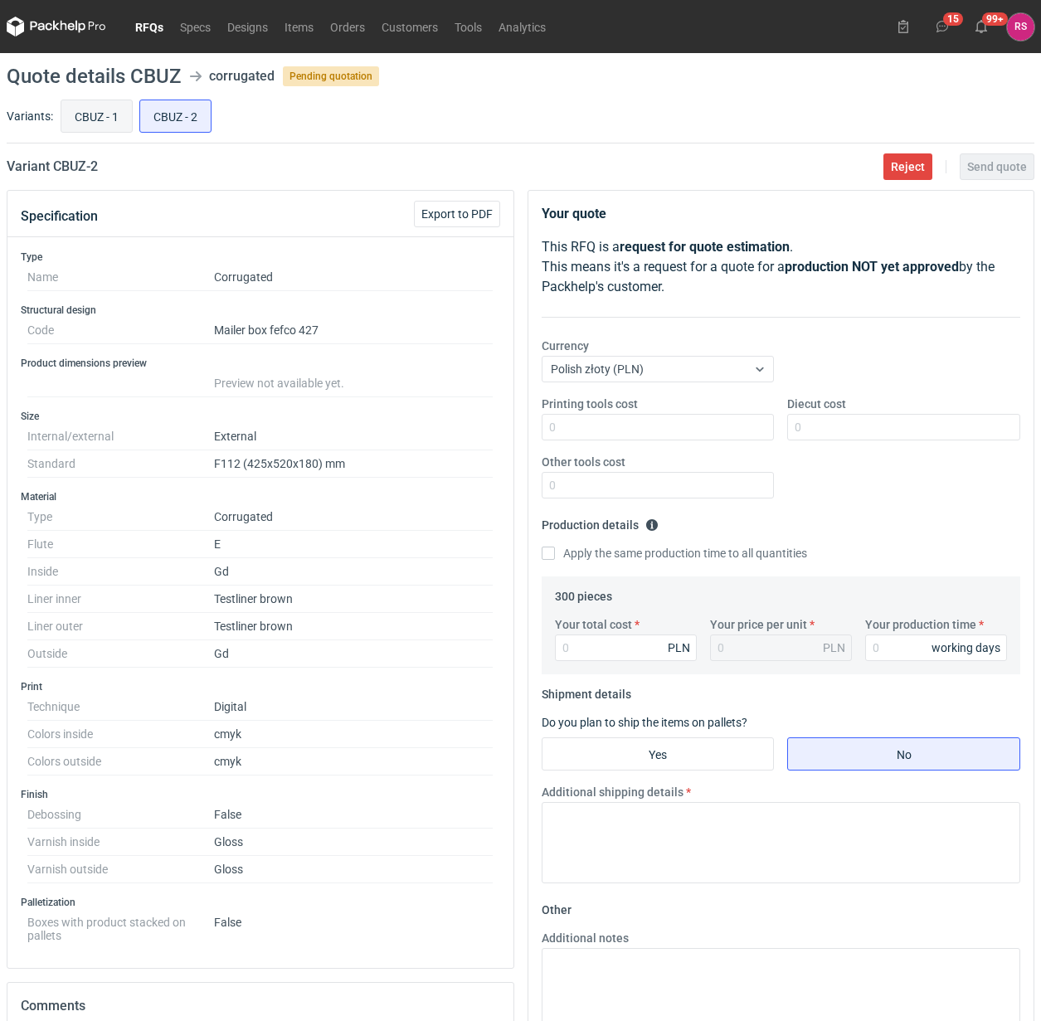
radio input "true"
click at [162, 115] on input "CBUZ - 2" at bounding box center [175, 116] width 71 height 32
radio input "true"
click at [114, 115] on input "CBUZ - 1" at bounding box center [96, 116] width 71 height 32
radio input "true"
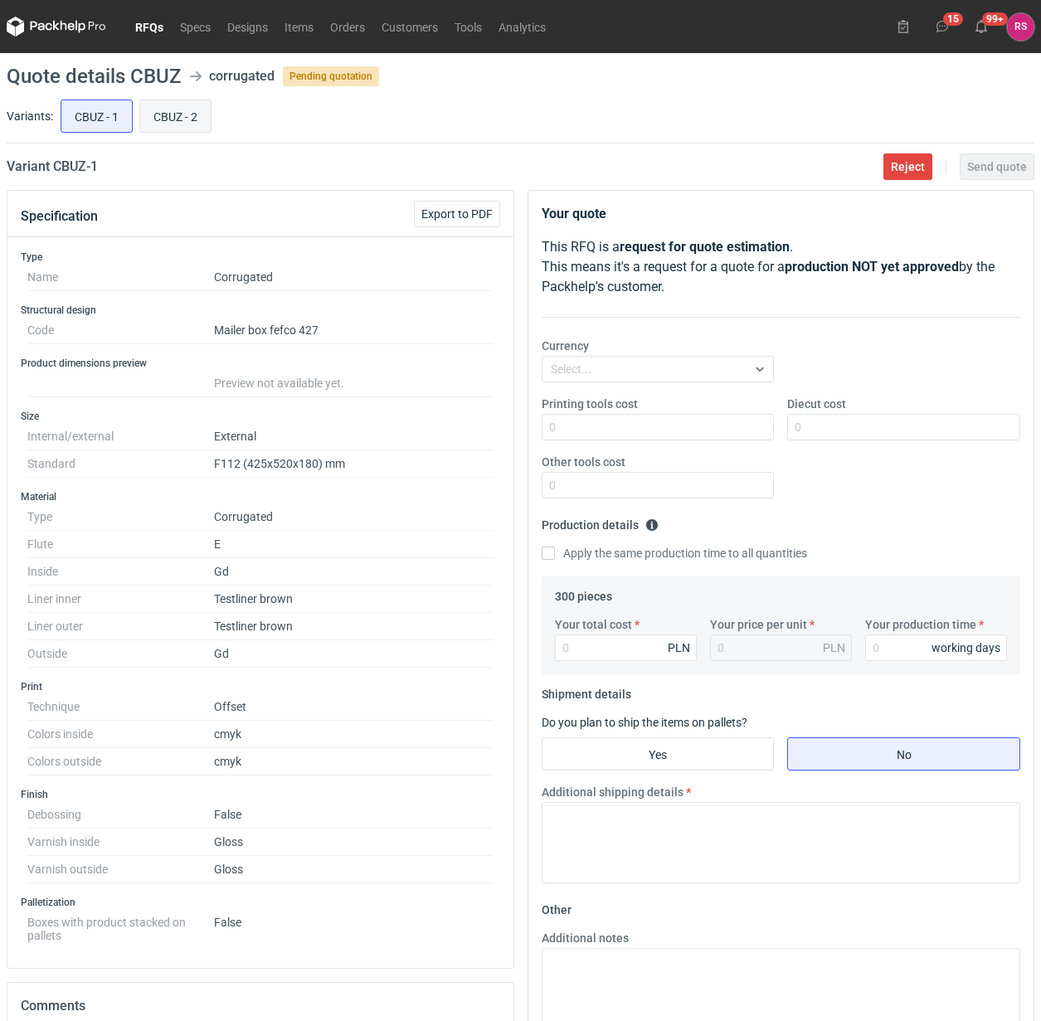
click at [172, 115] on input "CBUZ - 2" at bounding box center [175, 116] width 71 height 32
radio input "true"
click at [79, 115] on input "CBUZ - 1" at bounding box center [96, 116] width 71 height 32
radio input "true"
click at [197, 129] on input "CBUZ - 2" at bounding box center [175, 116] width 71 height 32
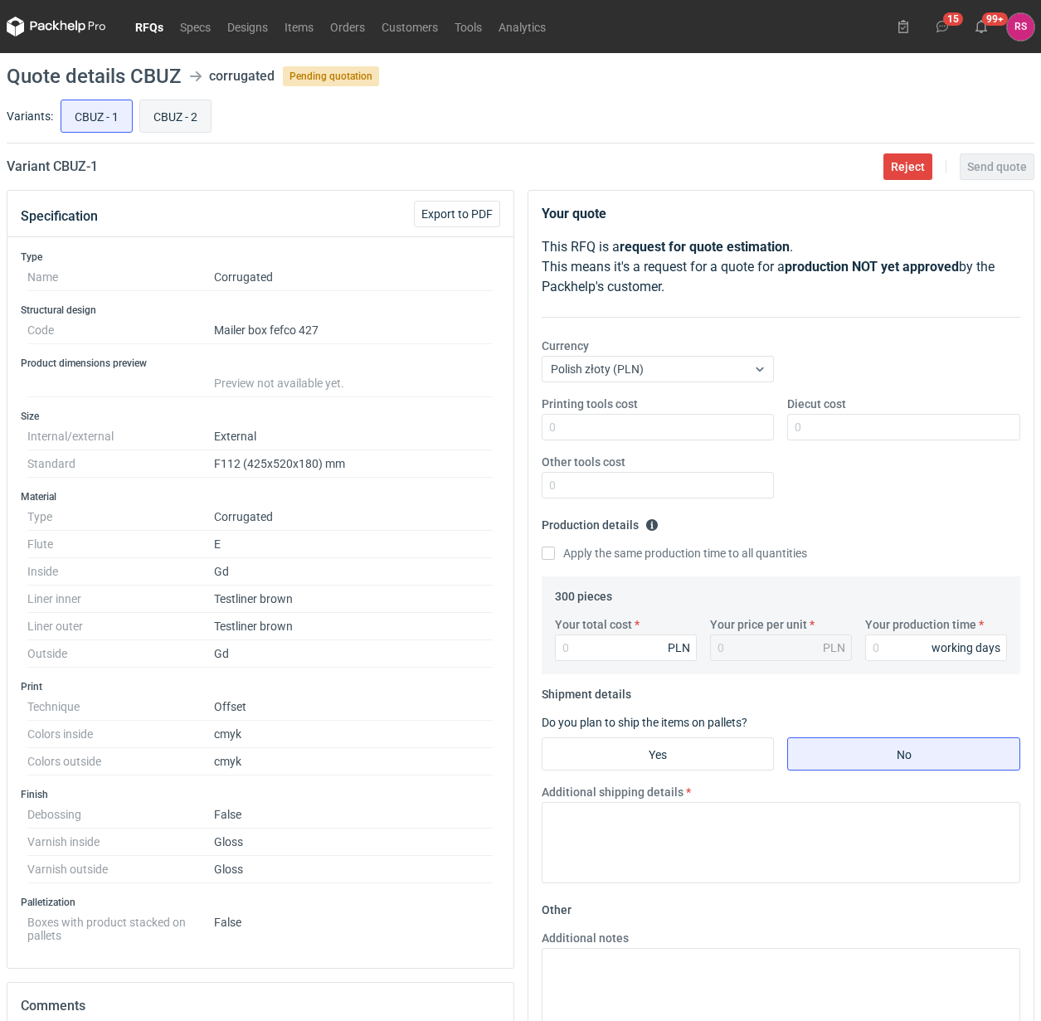
radio input "true"
click at [139, 129] on div "CBUZ - 1 CBUZ - 2" at bounding box center [545, 116] width 977 height 40
click at [102, 121] on input "CBUZ - 1" at bounding box center [96, 116] width 71 height 32
radio input "true"
click at [185, 120] on input "CBUZ - 2" at bounding box center [175, 116] width 71 height 32
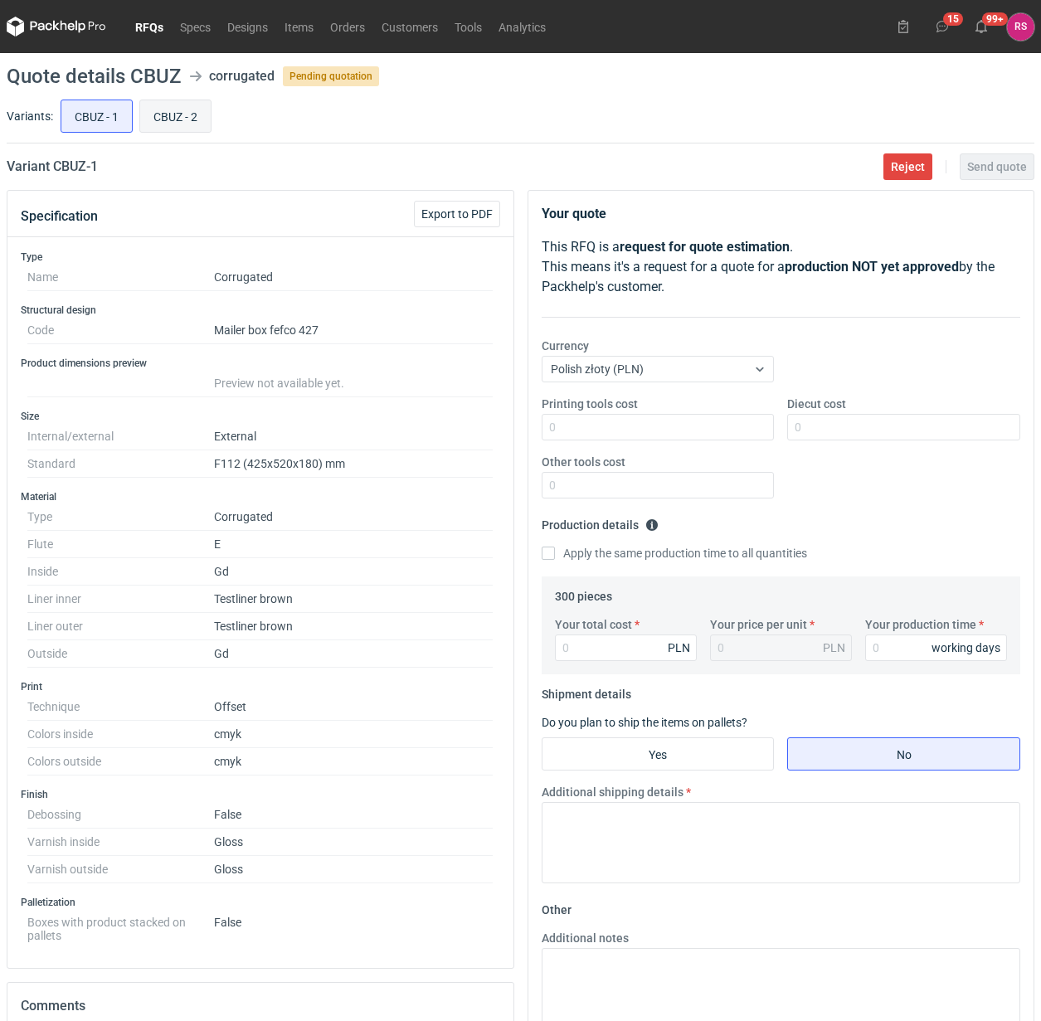
radio input "true"
click at [907, 166] on span "Reject" at bounding box center [908, 167] width 34 height 12
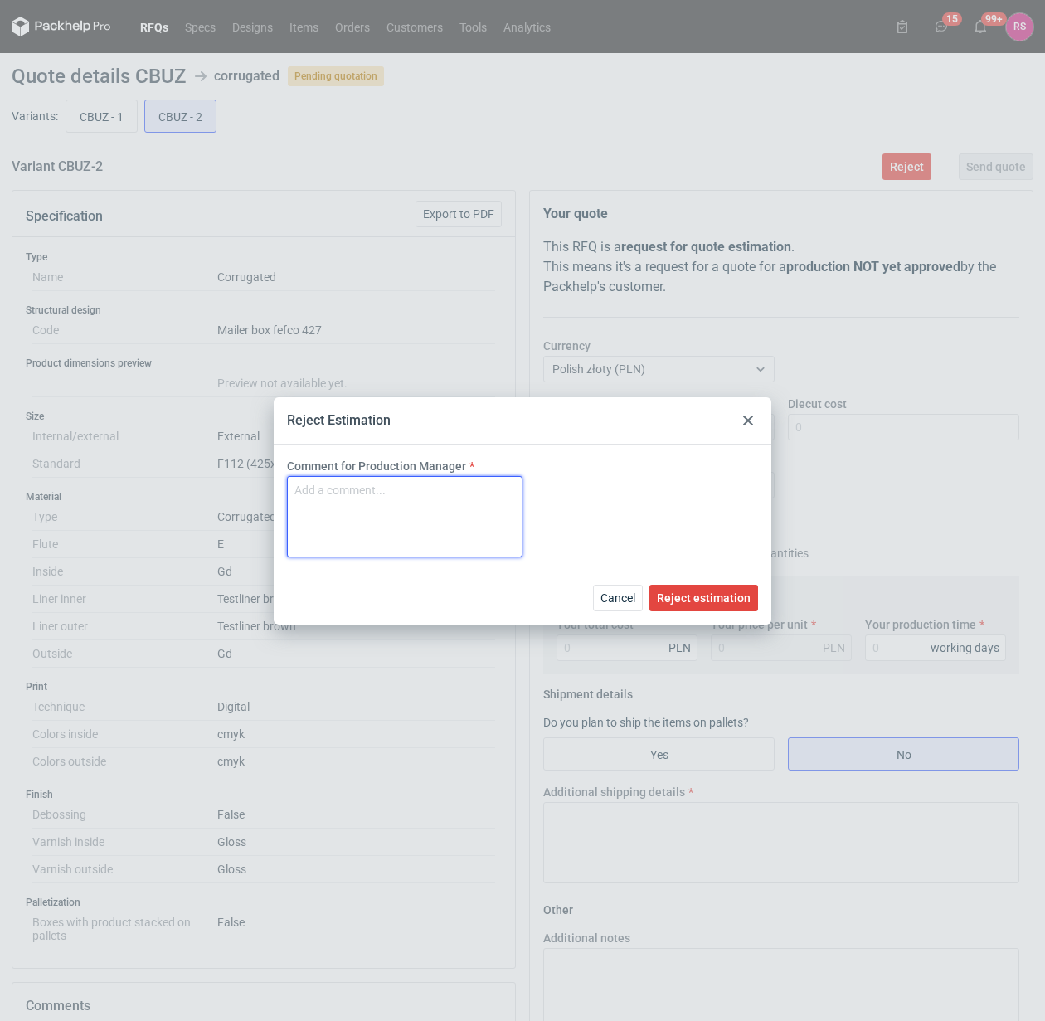
click at [446, 508] on textarea "Comment for Production Manager" at bounding box center [405, 516] width 236 height 81
type textarea "N"
type textarea "Brak możliwości druku cyfrowego (jednie makiety)"
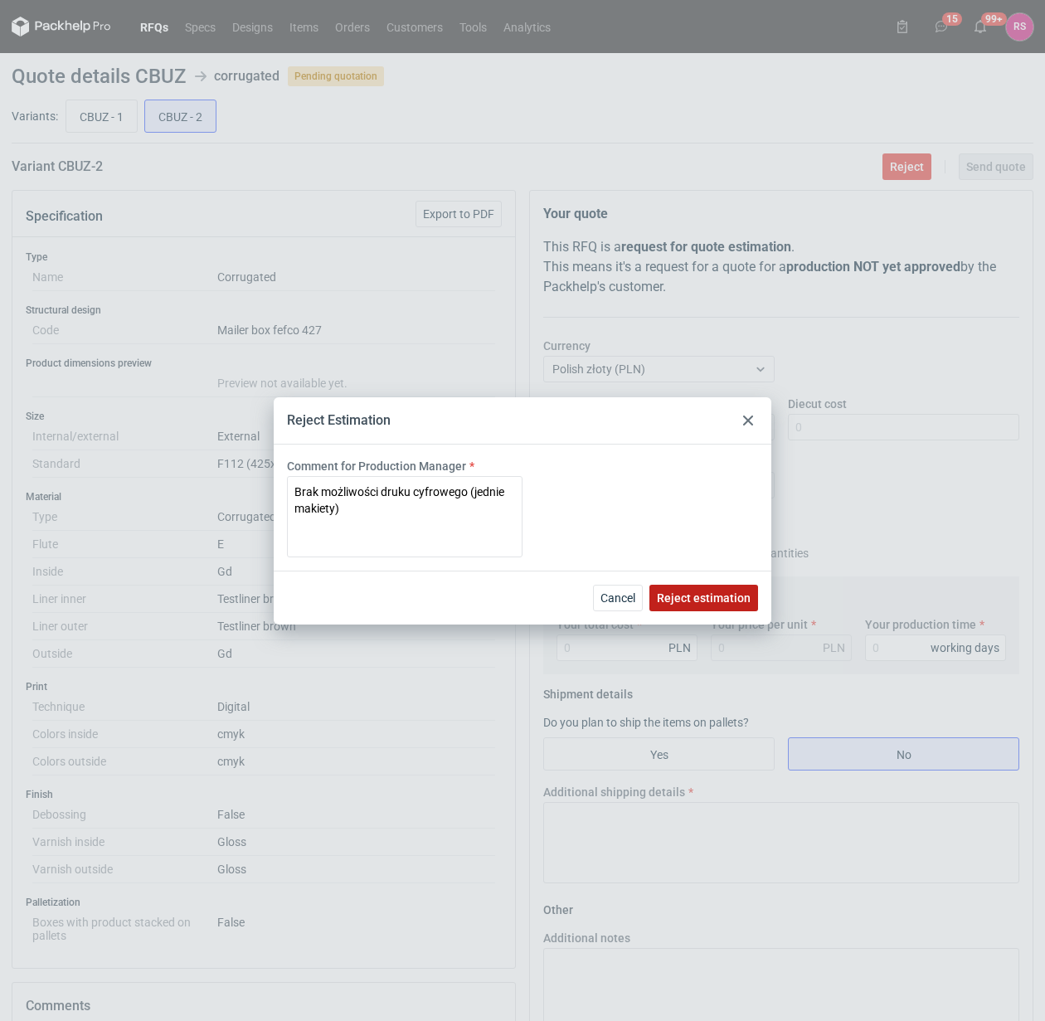
click at [710, 597] on span "Reject estimation" at bounding box center [704, 598] width 94 height 12
